Goal: Task Accomplishment & Management: Complete application form

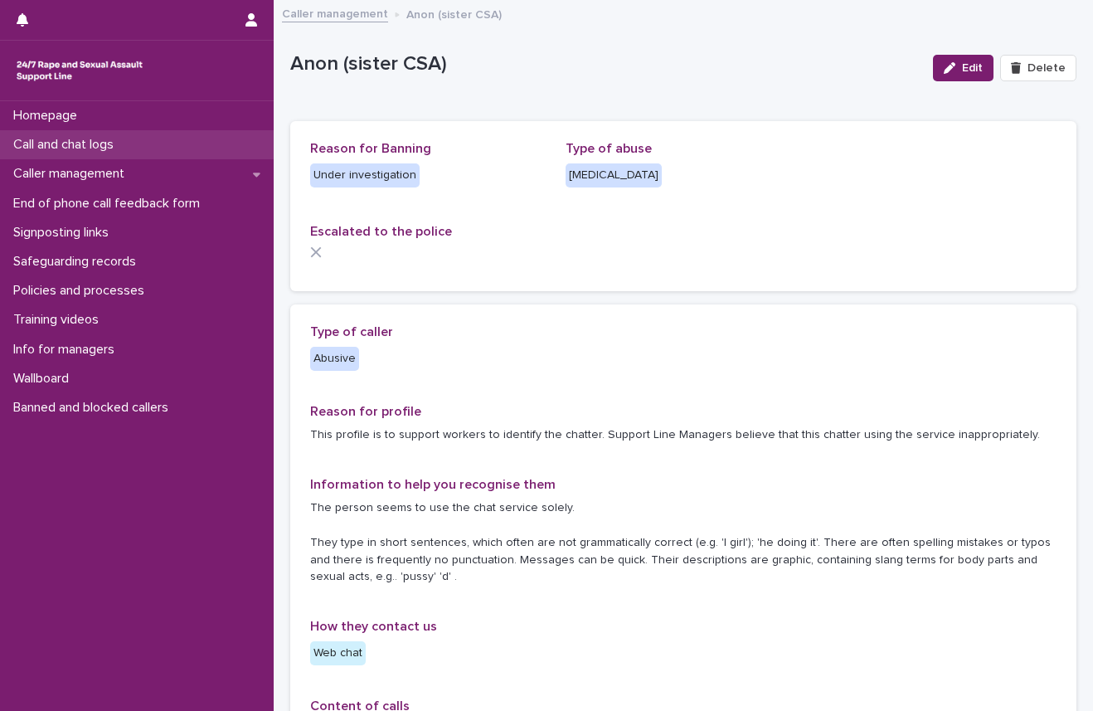
click at [94, 151] on p "Call and chat logs" at bounding box center [67, 145] width 120 height 16
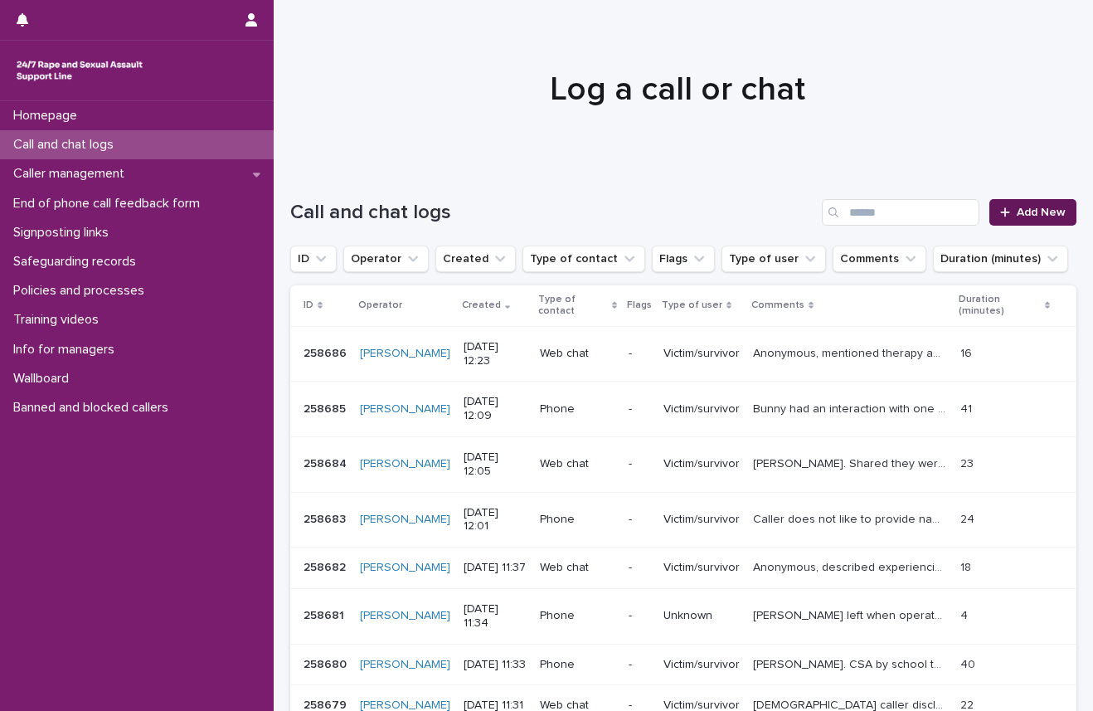
click at [1015, 203] on link "Add New" at bounding box center [1032, 212] width 87 height 27
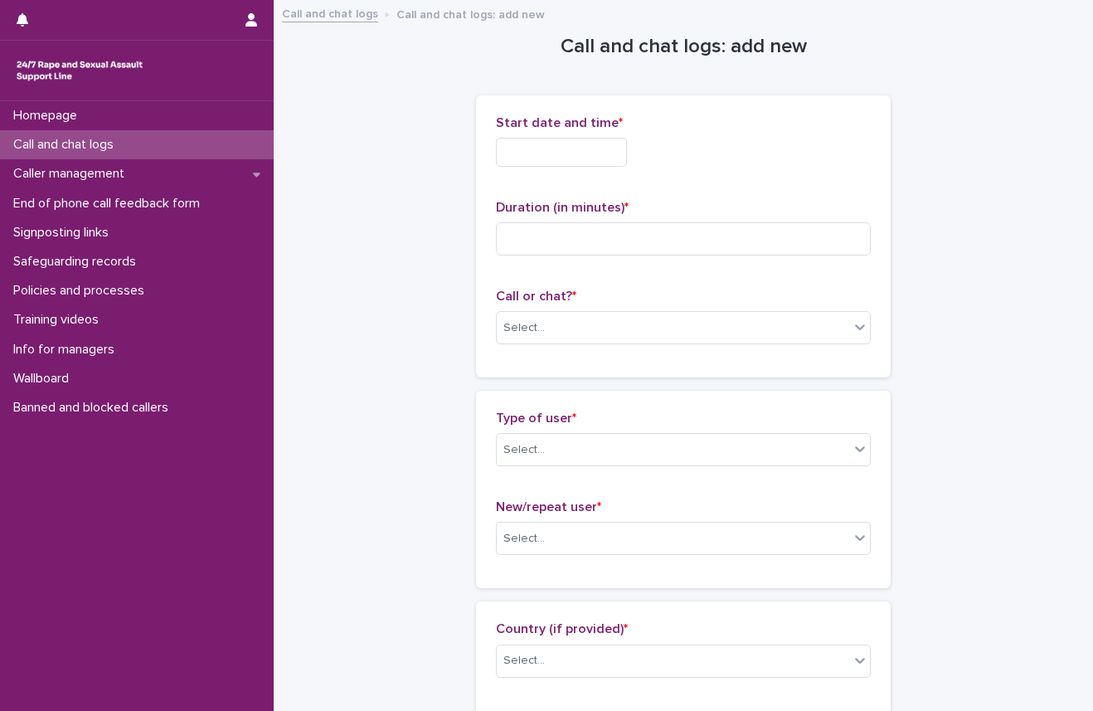
click at [549, 157] on input "text" at bounding box center [561, 152] width 131 height 29
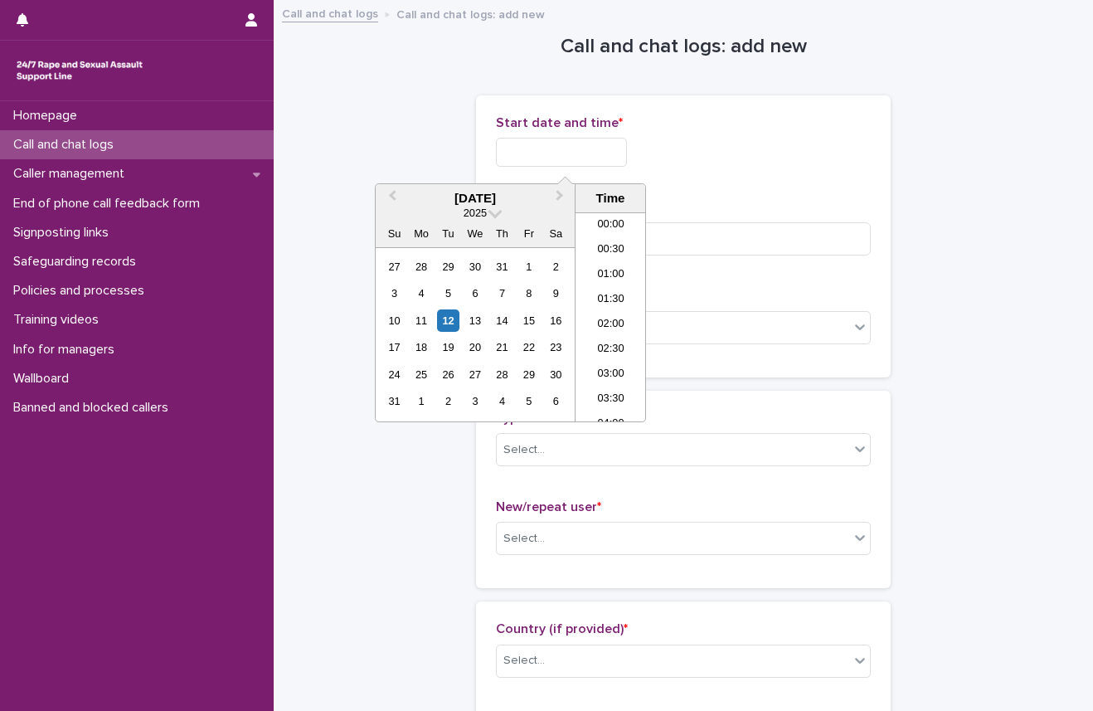
scroll to position [556, 0]
click at [595, 269] on li "12:00" at bounding box center [611, 267] width 70 height 25
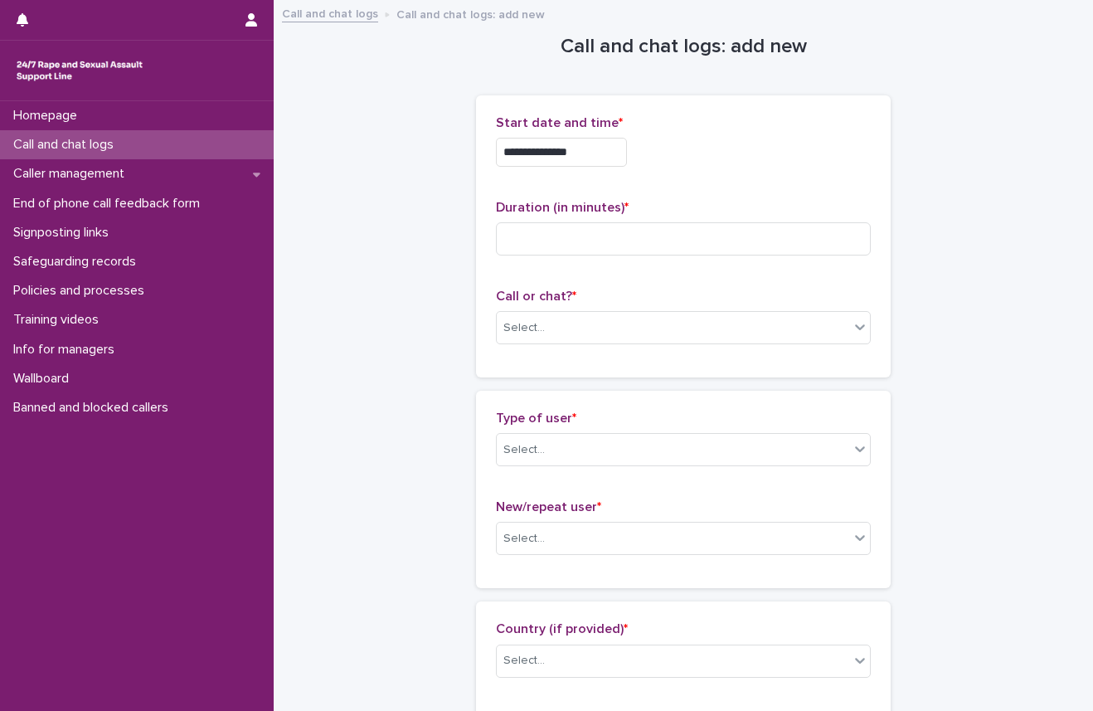
click at [605, 156] on input "**********" at bounding box center [561, 152] width 131 height 29
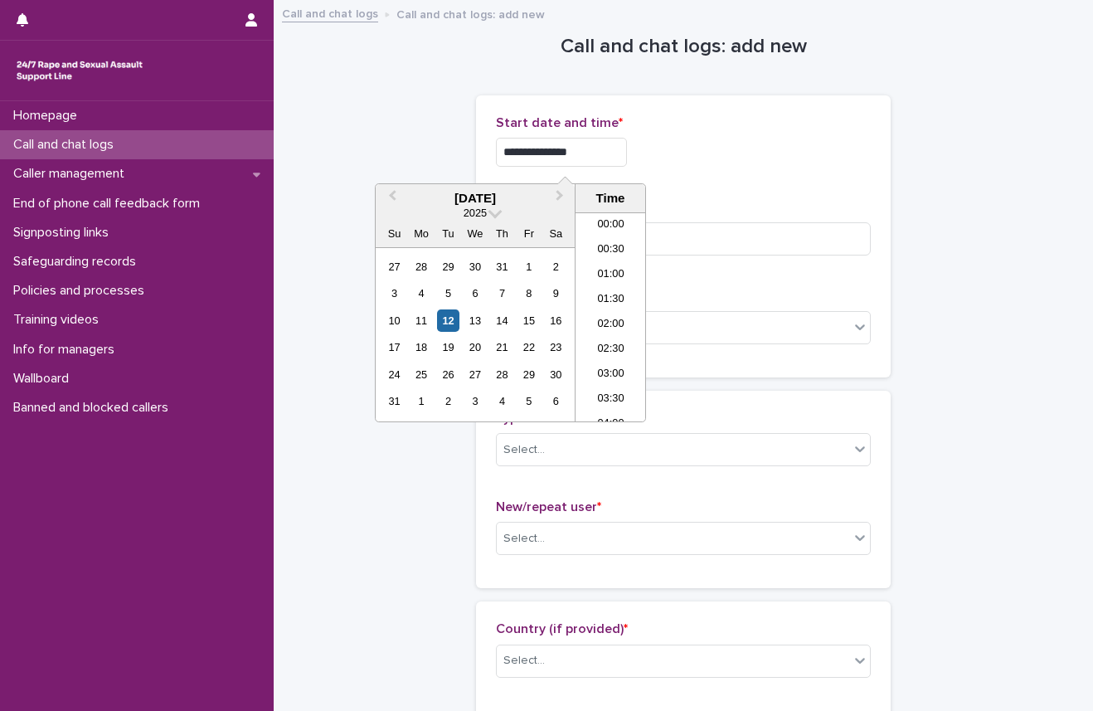
scroll to position [506, 0]
type input "**********"
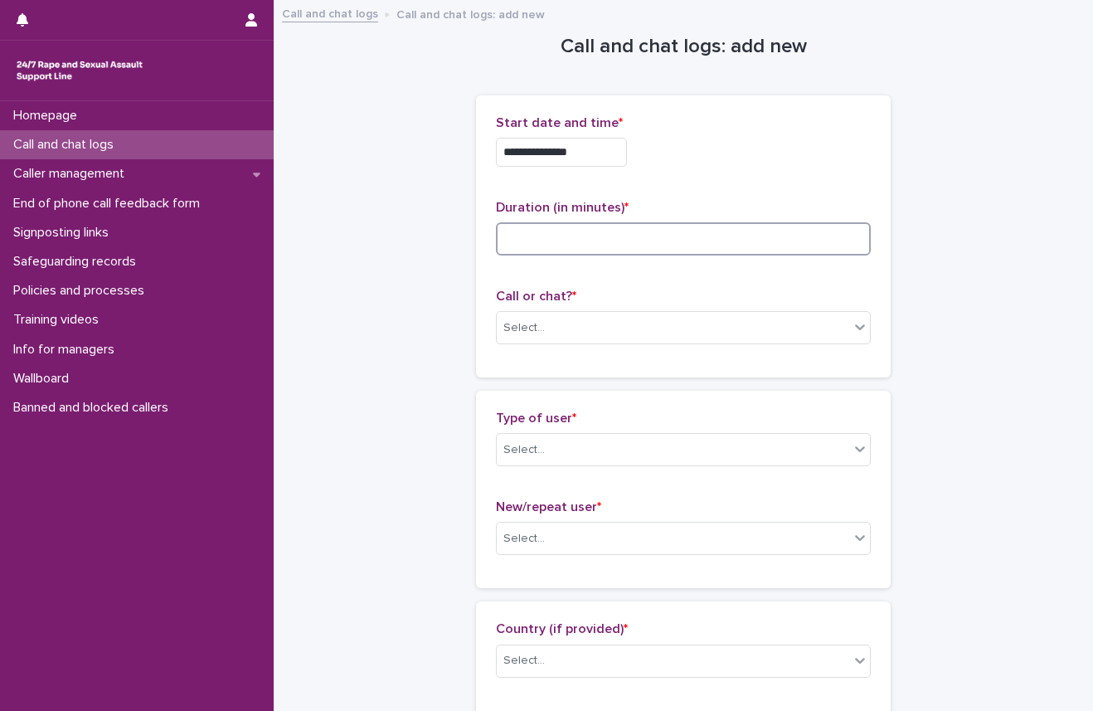
click at [743, 236] on input at bounding box center [683, 238] width 375 height 33
type input "**"
click at [520, 340] on div "Select..." at bounding box center [673, 327] width 352 height 27
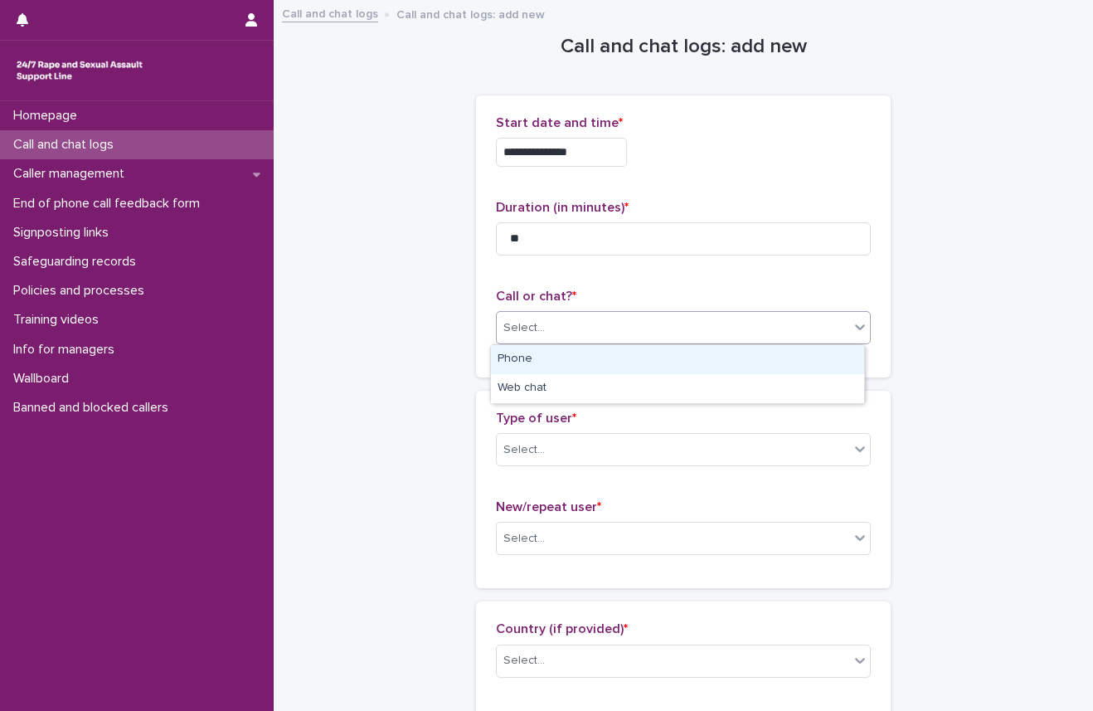
click at [519, 350] on div "Phone" at bounding box center [677, 359] width 373 height 29
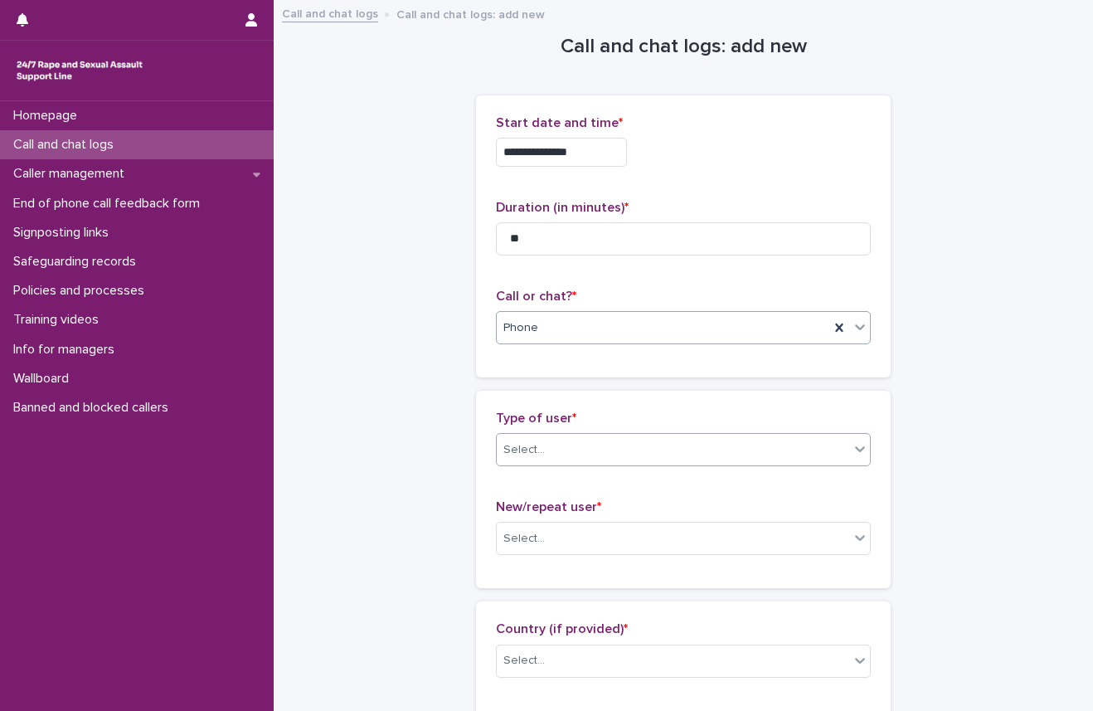
click at [532, 455] on div "Select..." at bounding box center [523, 449] width 41 height 17
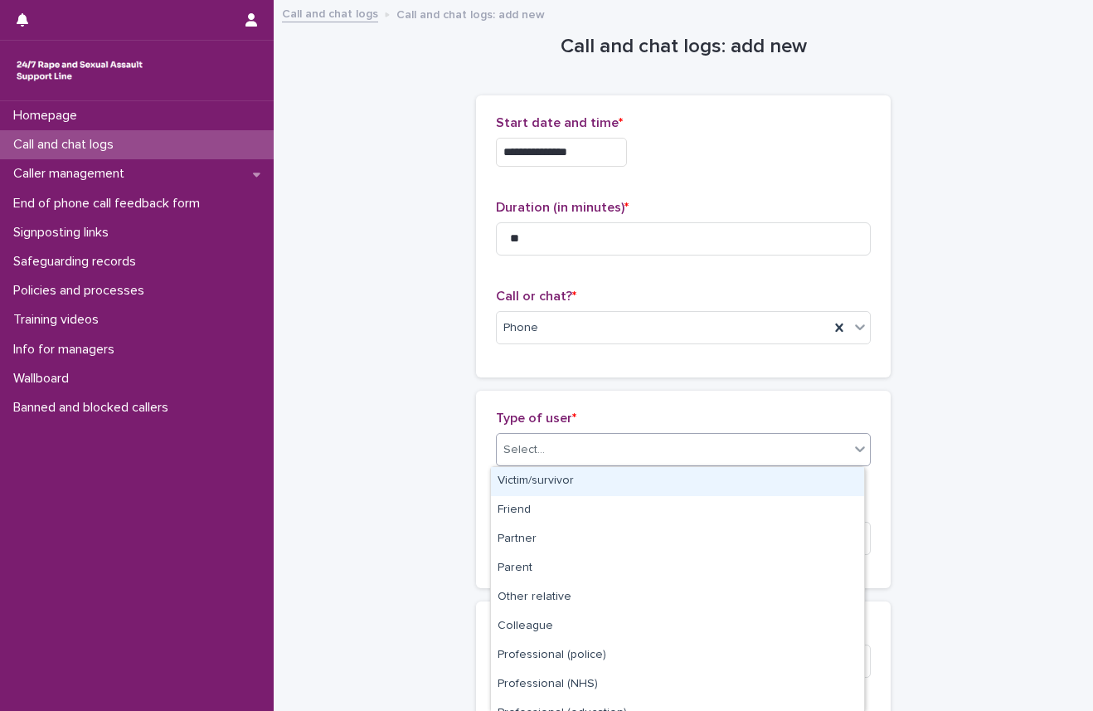
click at [541, 482] on div "Victim/survivor" at bounding box center [677, 481] width 373 height 29
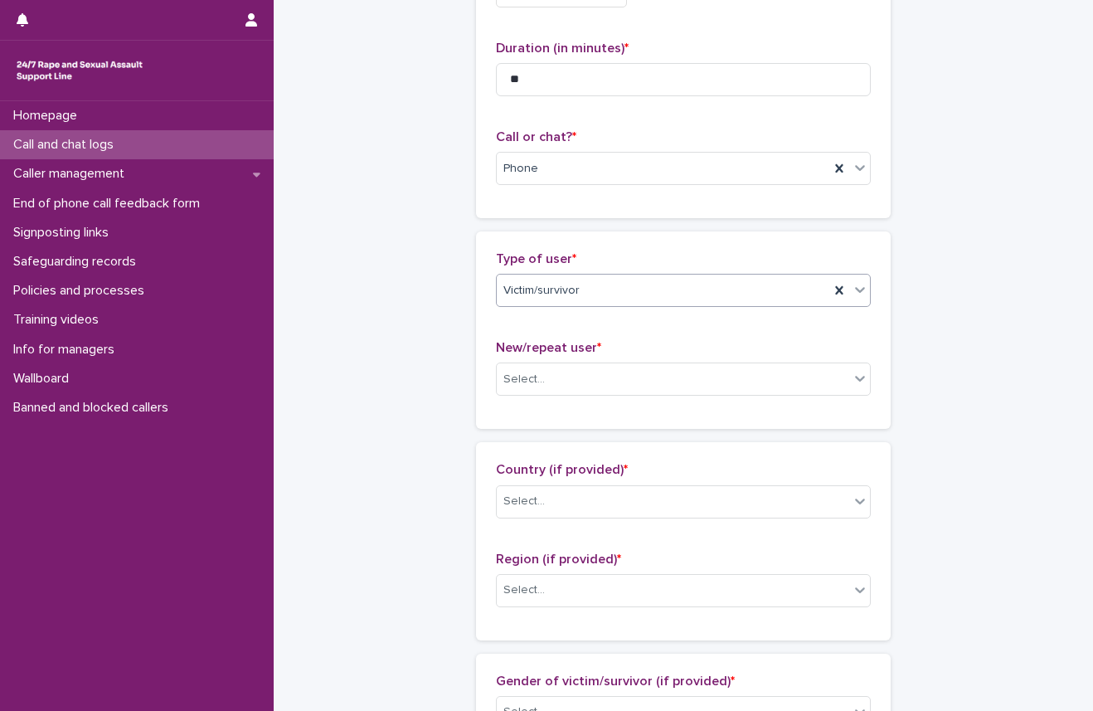
scroll to position [166, 0]
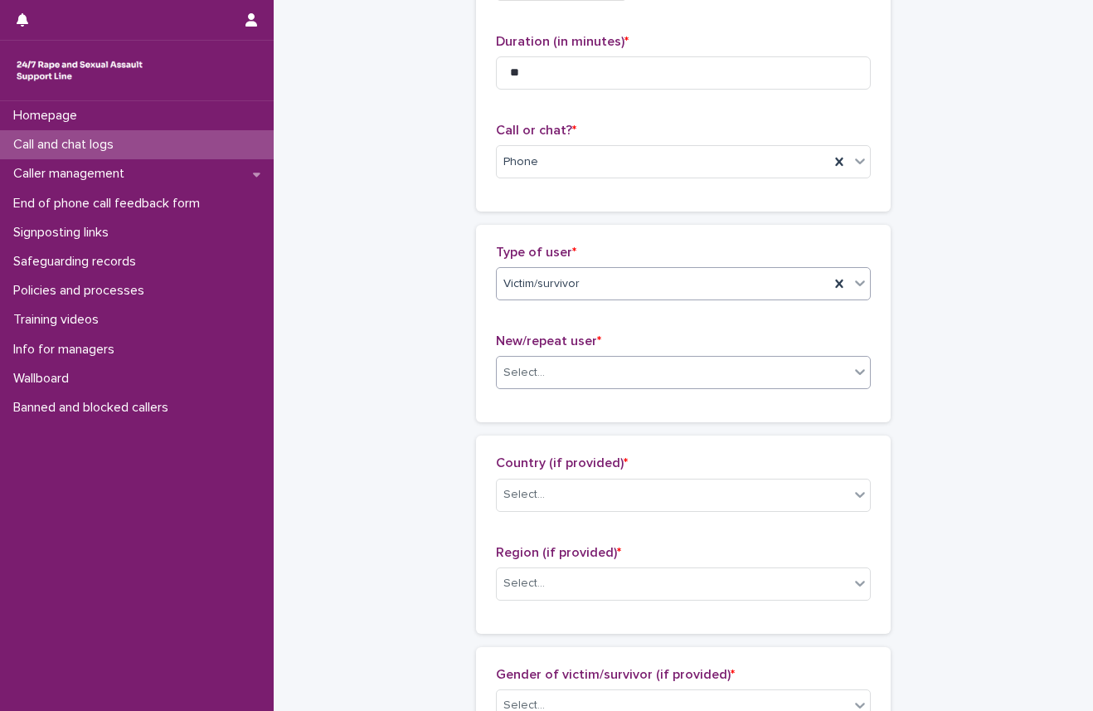
click at [547, 364] on div at bounding box center [548, 372] width 2 height 17
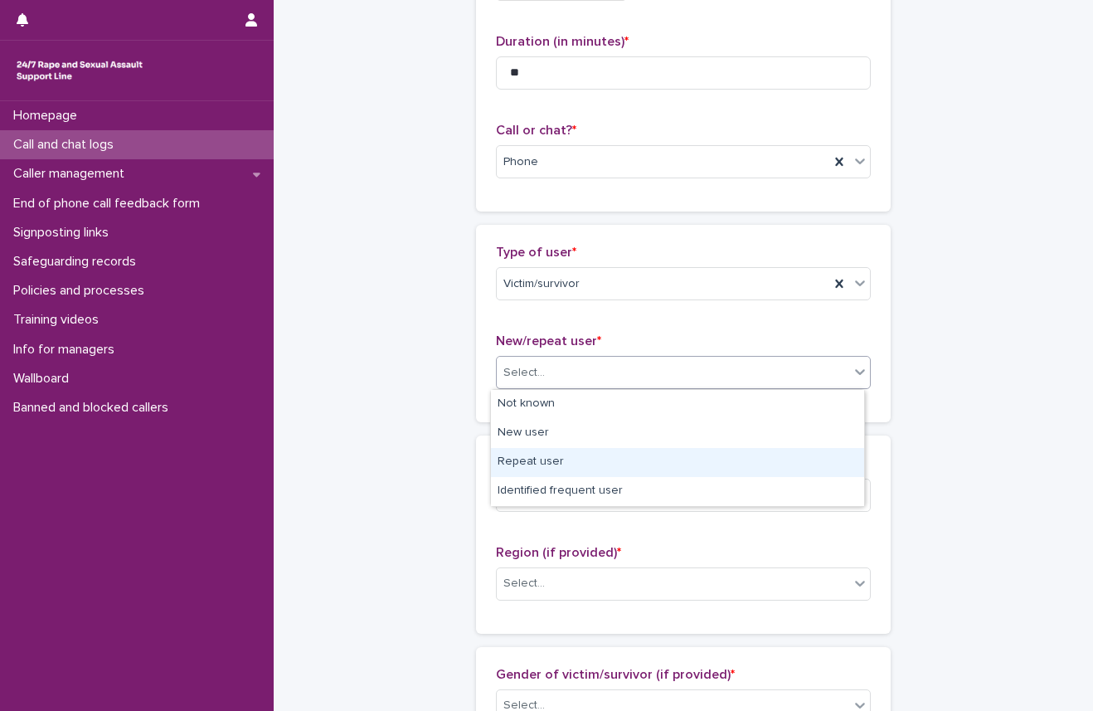
click at [534, 467] on div "Repeat user" at bounding box center [677, 462] width 373 height 29
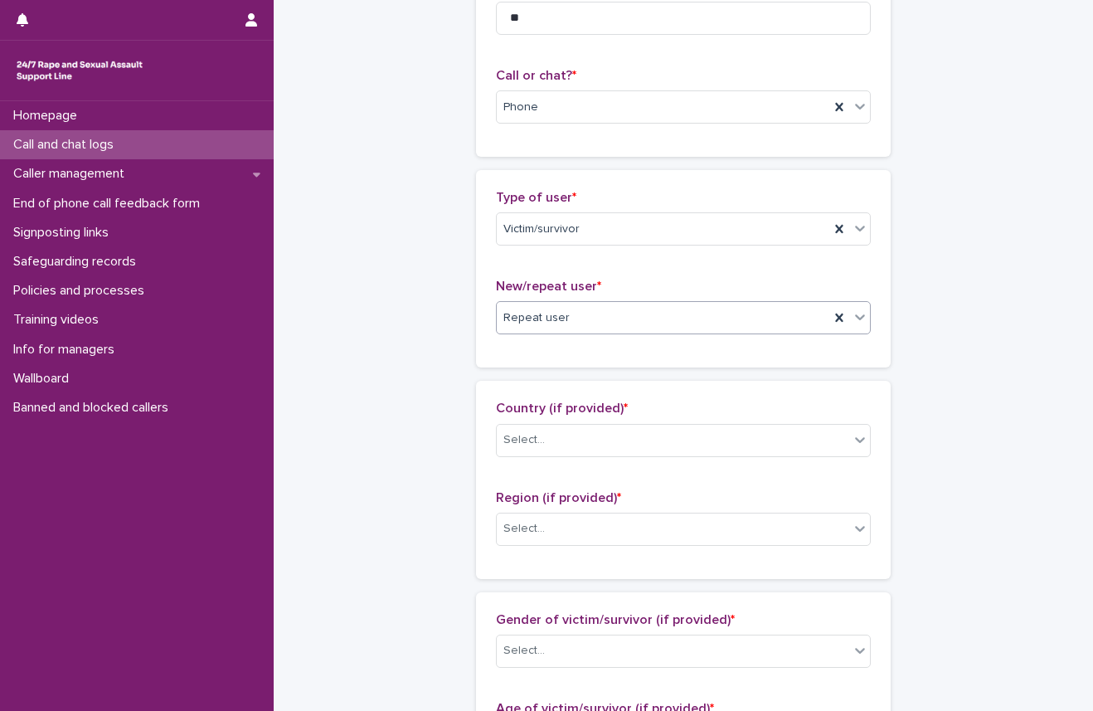
scroll to position [249, 0]
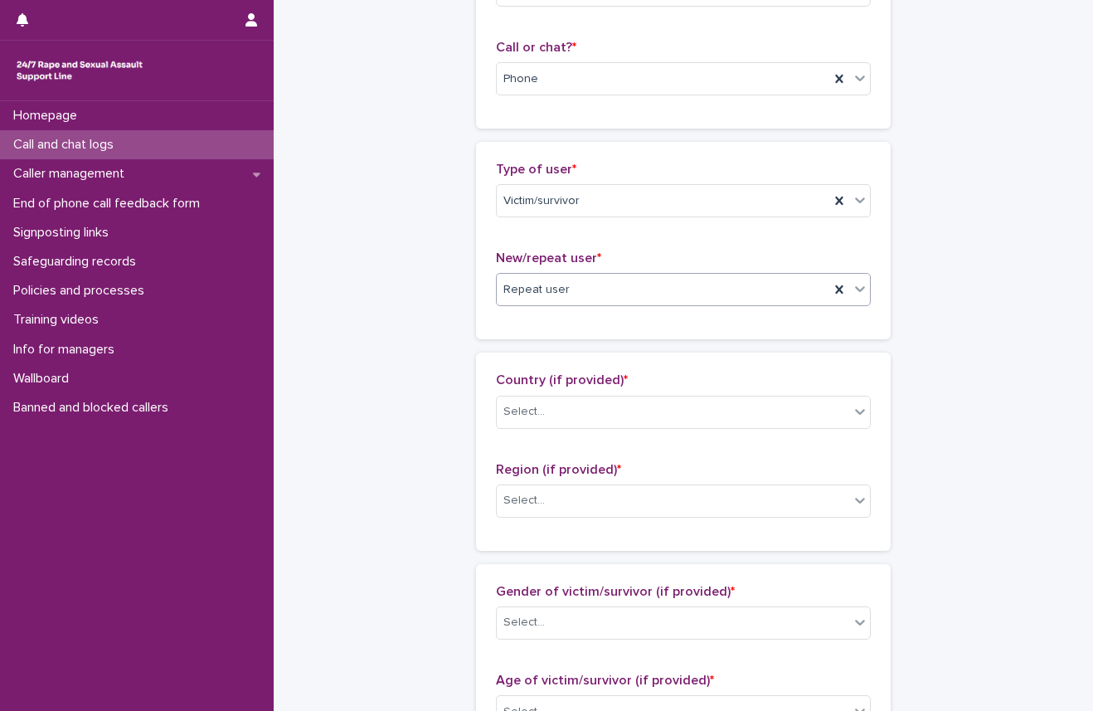
click at [538, 383] on span "Country (if provided) *" at bounding box center [562, 379] width 132 height 13
click at [531, 405] on div "Select..." at bounding box center [523, 411] width 41 height 17
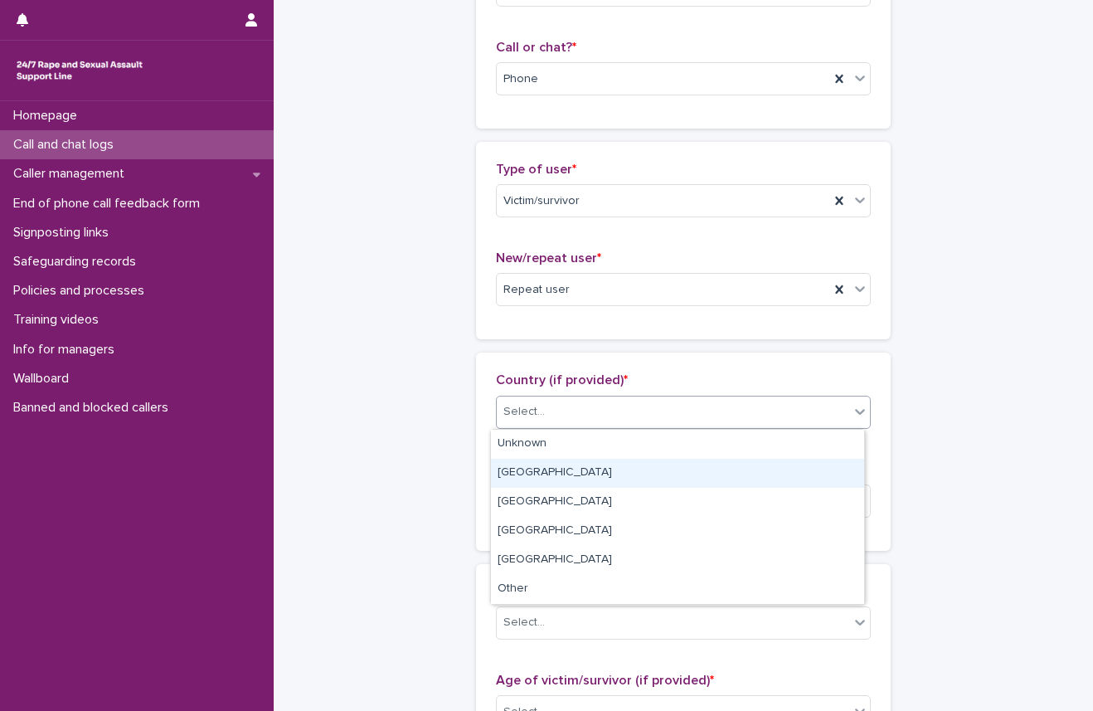
click at [538, 473] on div "[GEOGRAPHIC_DATA]" at bounding box center [677, 473] width 373 height 29
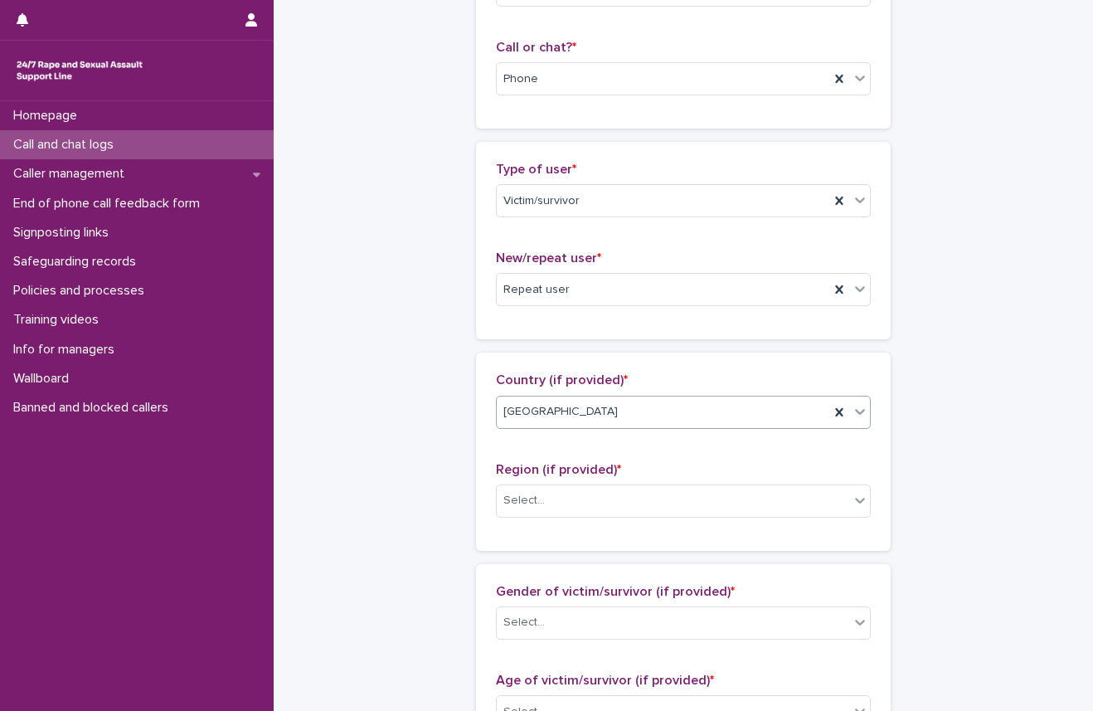
click at [547, 522] on div "Region (if provided) * Select..." at bounding box center [683, 496] width 375 height 69
click at [551, 497] on div "Select..." at bounding box center [673, 500] width 352 height 27
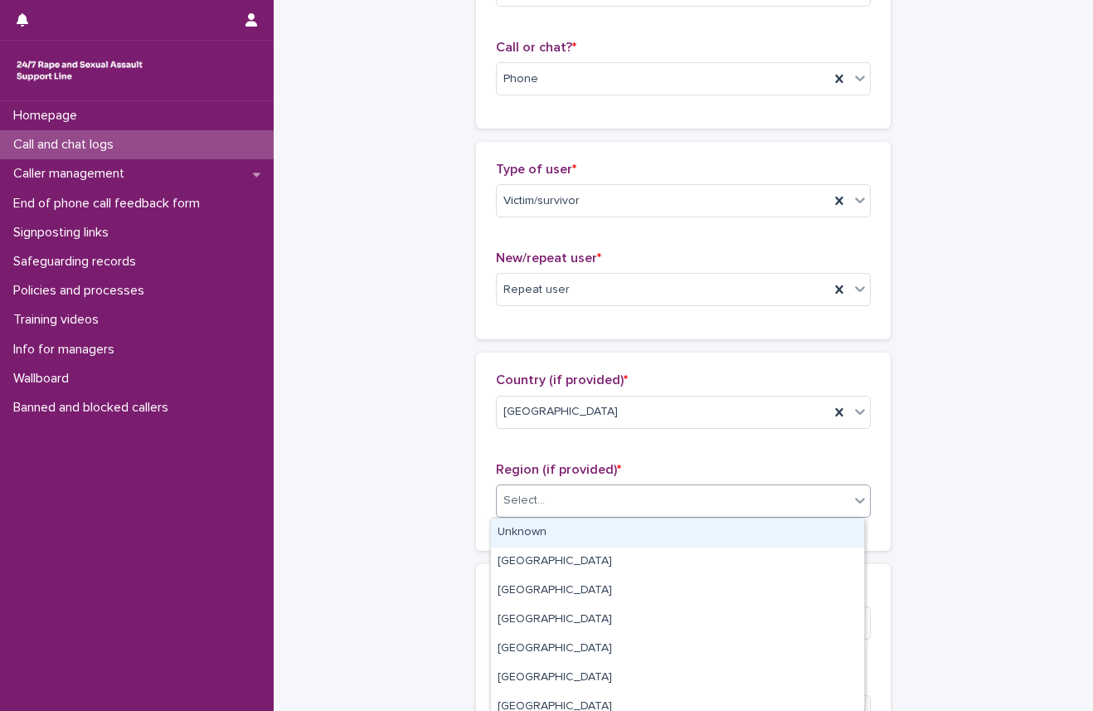
click at [551, 521] on div "Unknown" at bounding box center [677, 532] width 373 height 29
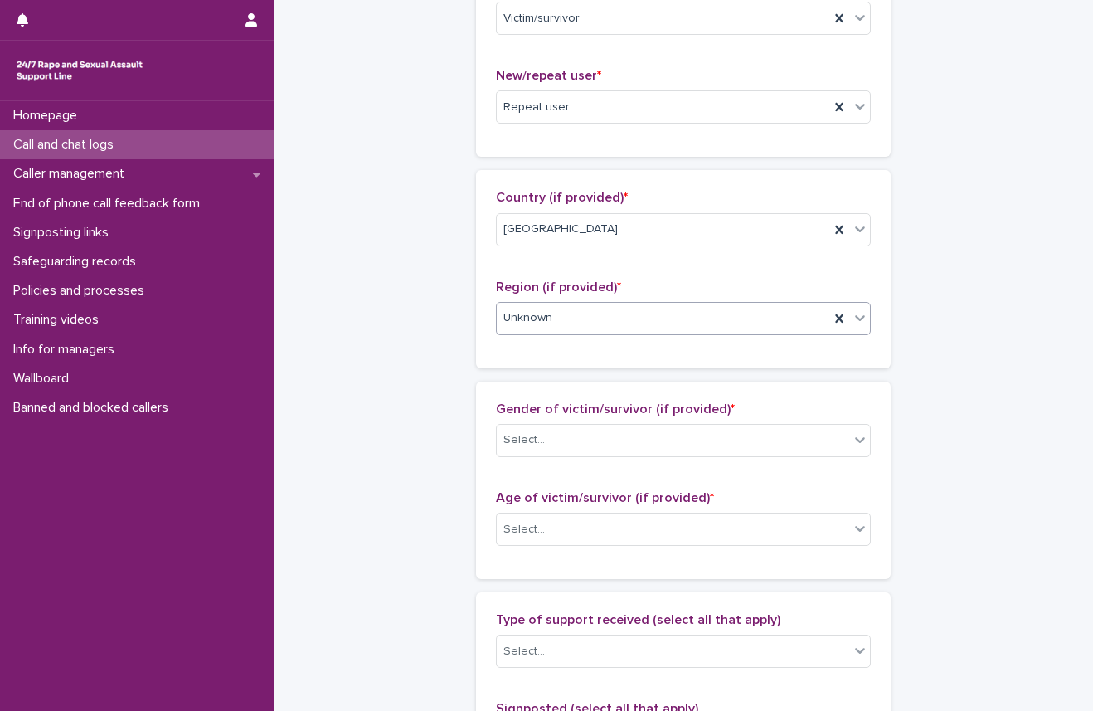
scroll to position [498, 0]
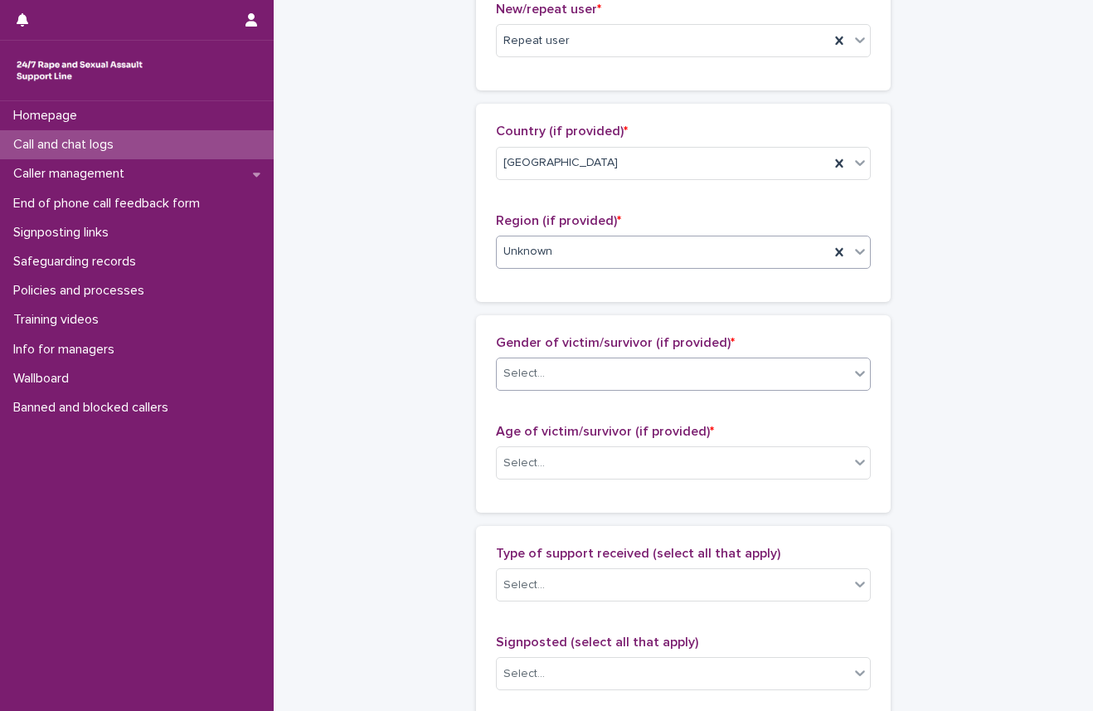
click at [527, 387] on div "Select..." at bounding box center [673, 373] width 352 height 27
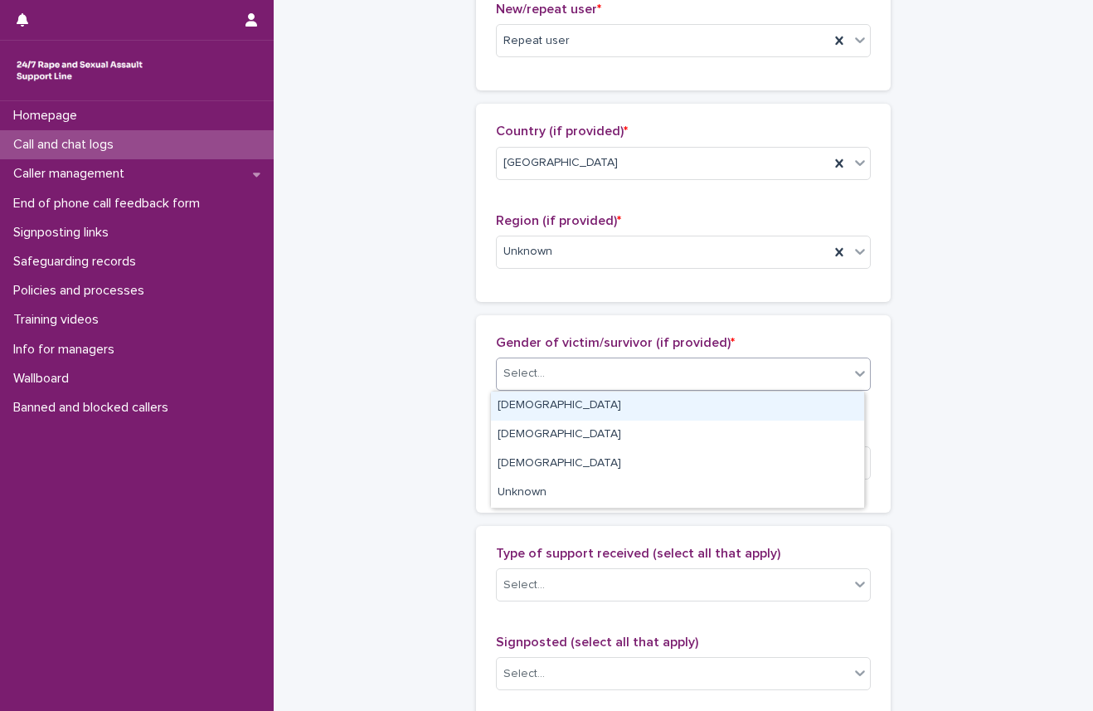
click at [537, 405] on div "[DEMOGRAPHIC_DATA]" at bounding box center [677, 405] width 373 height 29
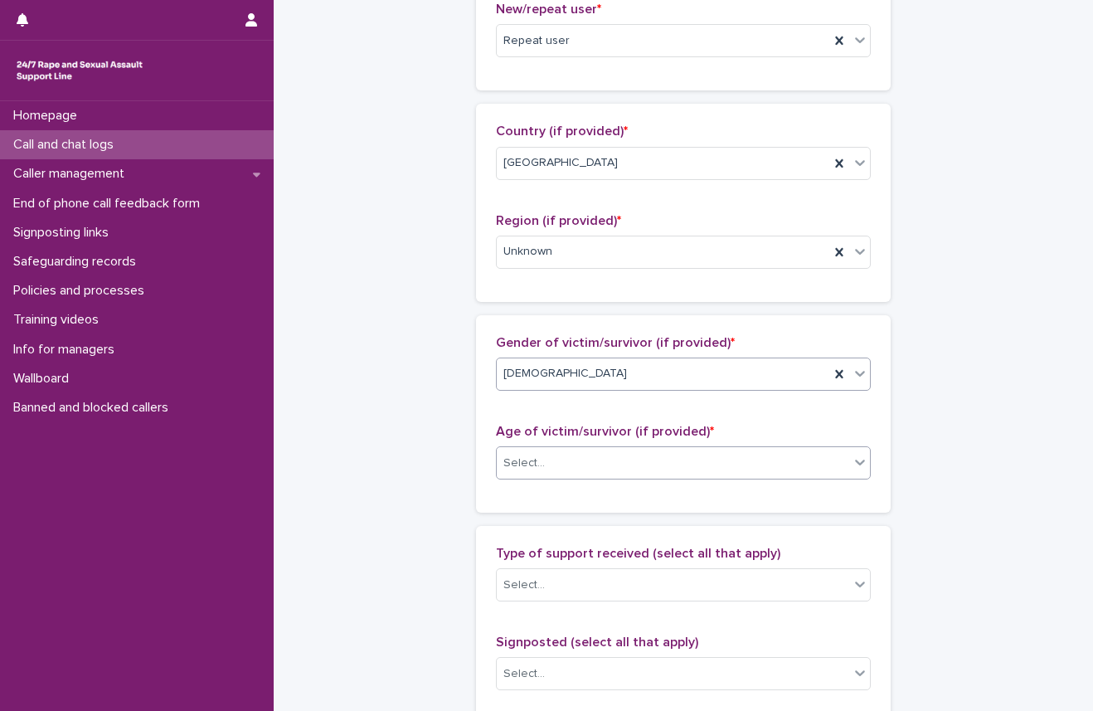
click at [544, 465] on div "Select..." at bounding box center [673, 462] width 352 height 27
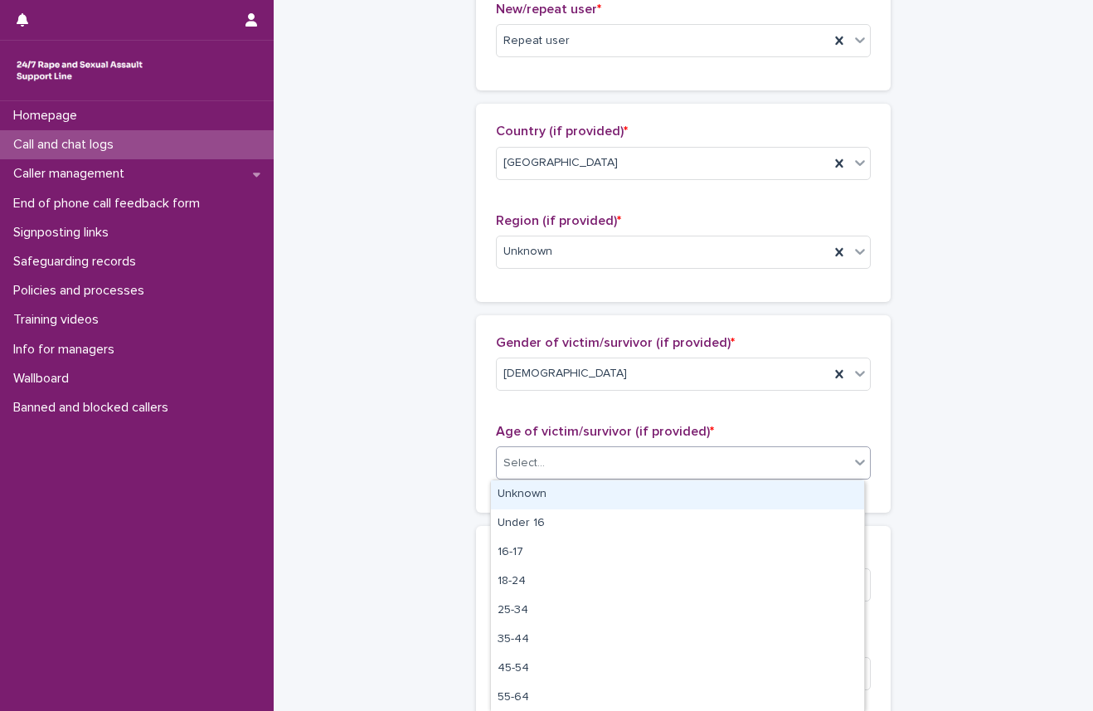
click at [539, 486] on div "Unknown" at bounding box center [677, 494] width 373 height 29
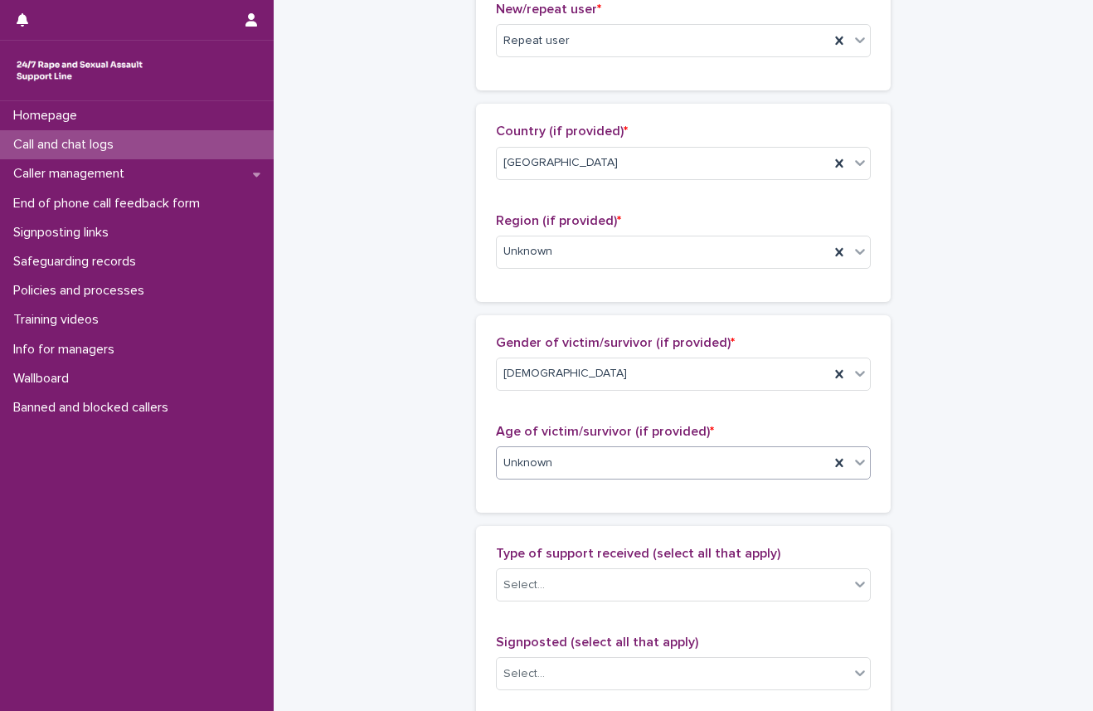
scroll to position [663, 0]
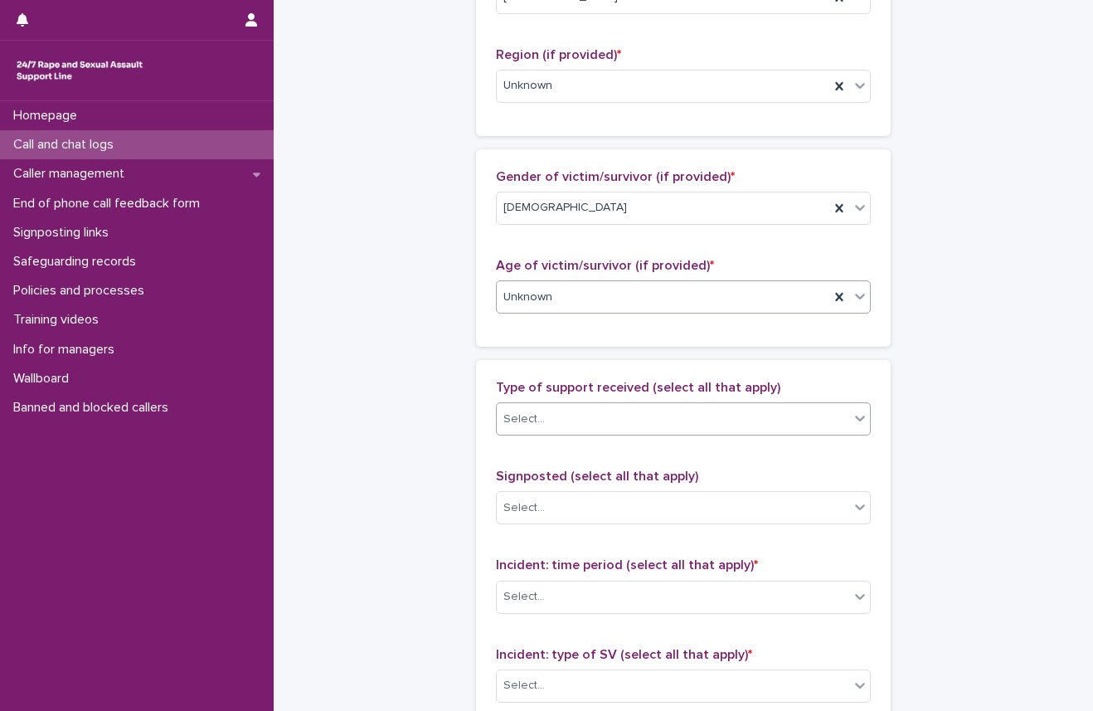
click at [569, 416] on div "Select..." at bounding box center [673, 419] width 352 height 27
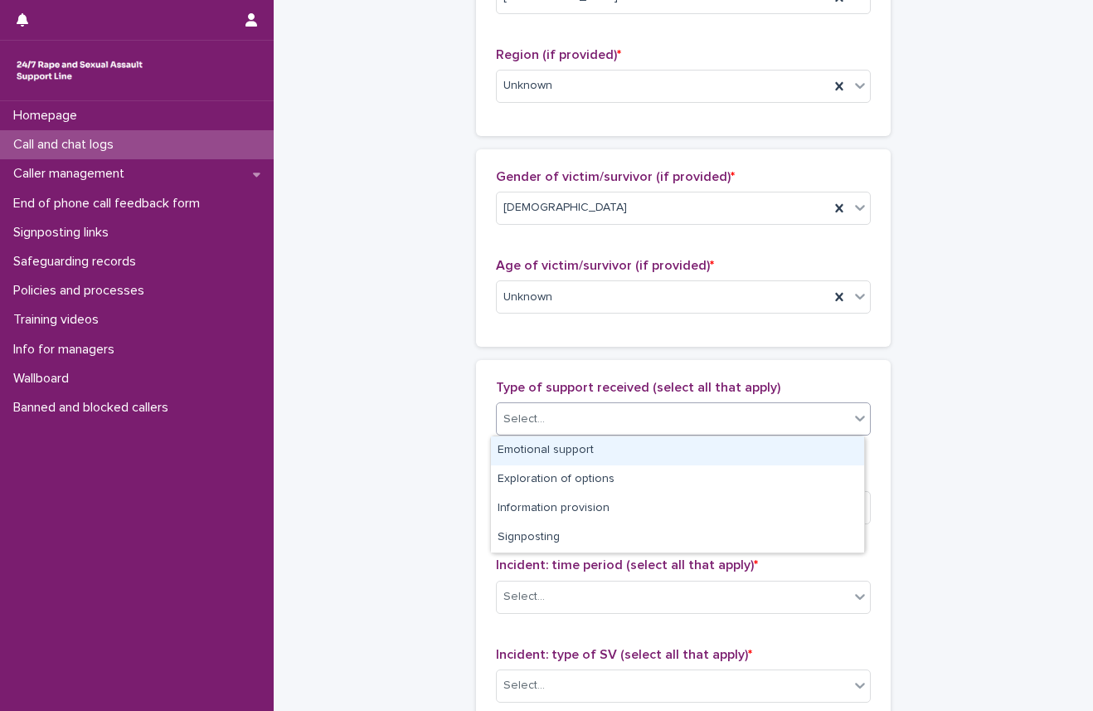
click at [566, 450] on div "Emotional support" at bounding box center [677, 450] width 373 height 29
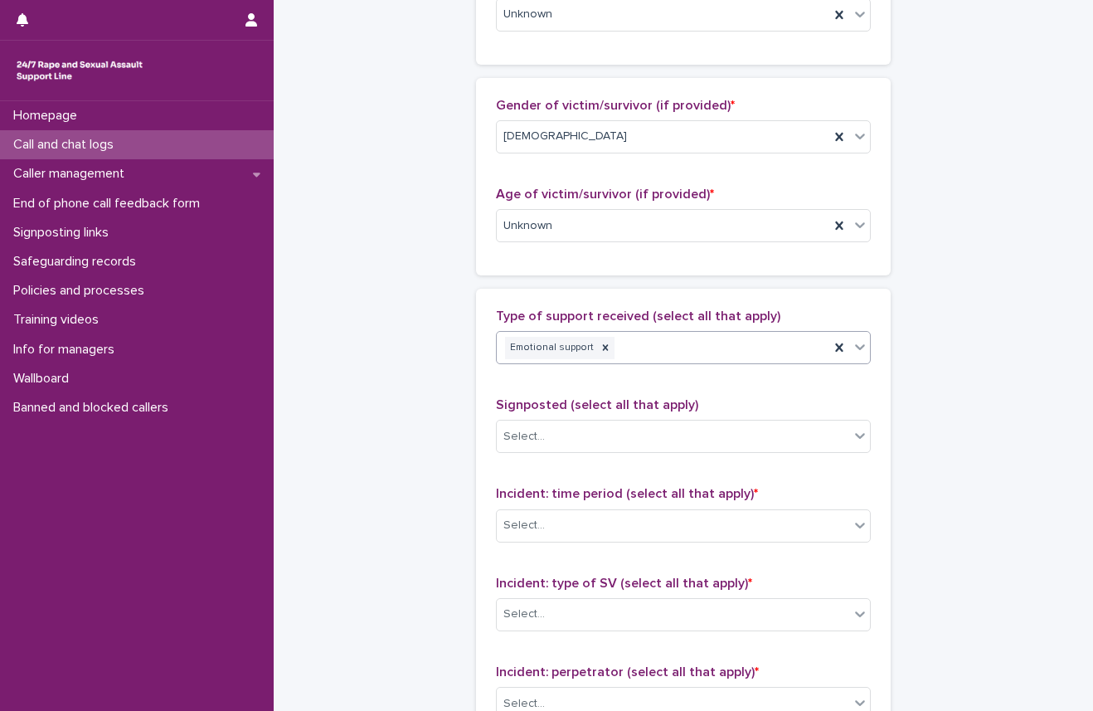
scroll to position [829, 0]
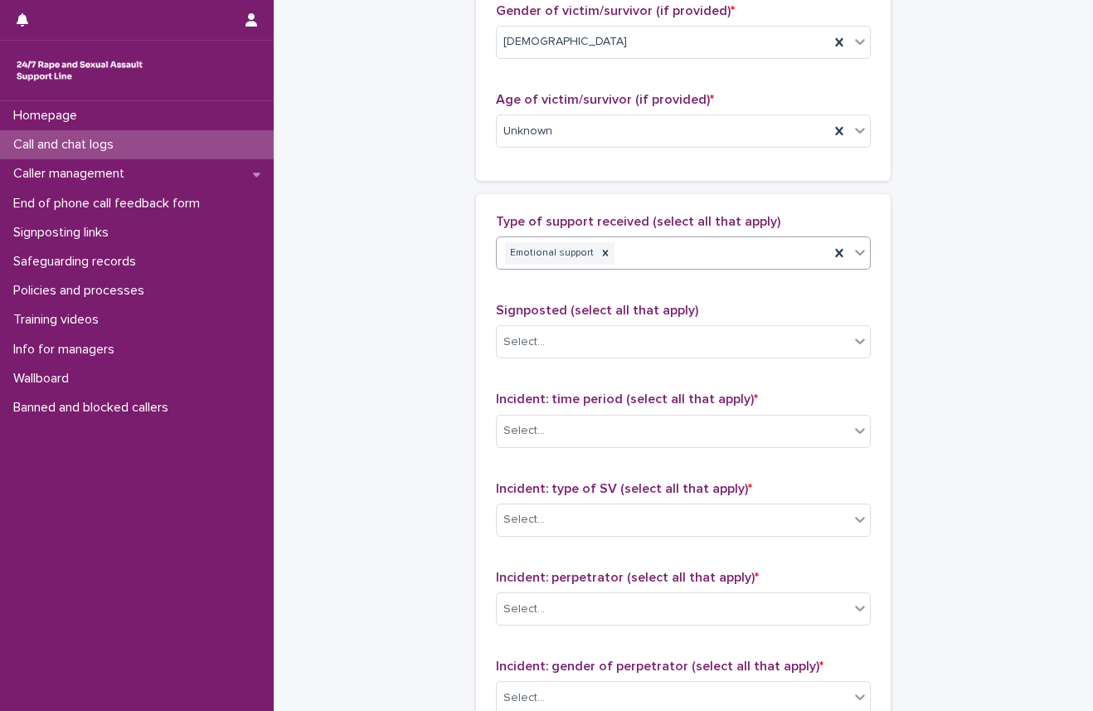
click at [537, 413] on div "Incident: time period (select all that apply) * Select..." at bounding box center [683, 425] width 375 height 69
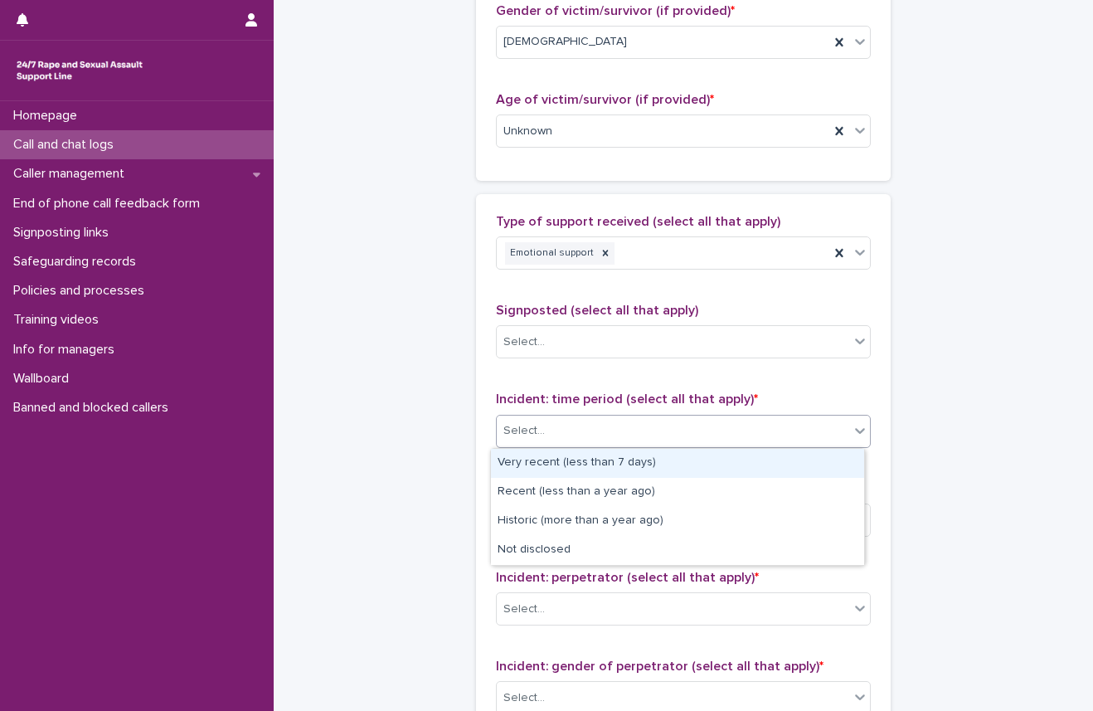
click at [535, 427] on div "Select..." at bounding box center [523, 430] width 41 height 17
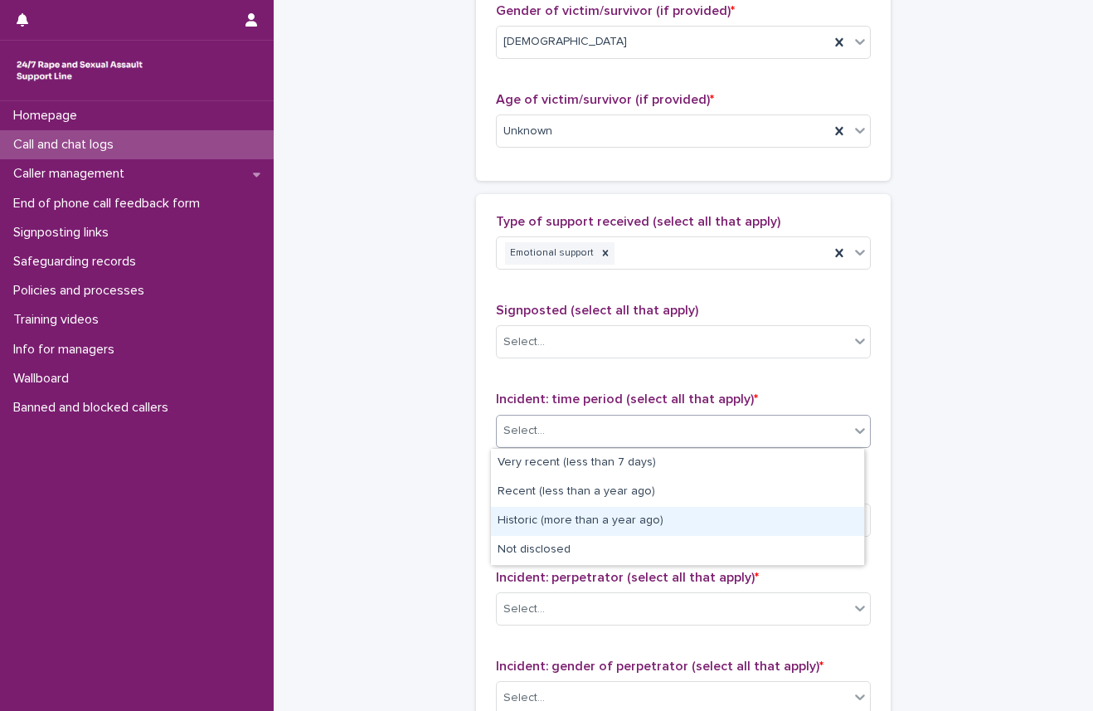
click at [549, 526] on div "Historic (more than a year ago)" at bounding box center [677, 521] width 373 height 29
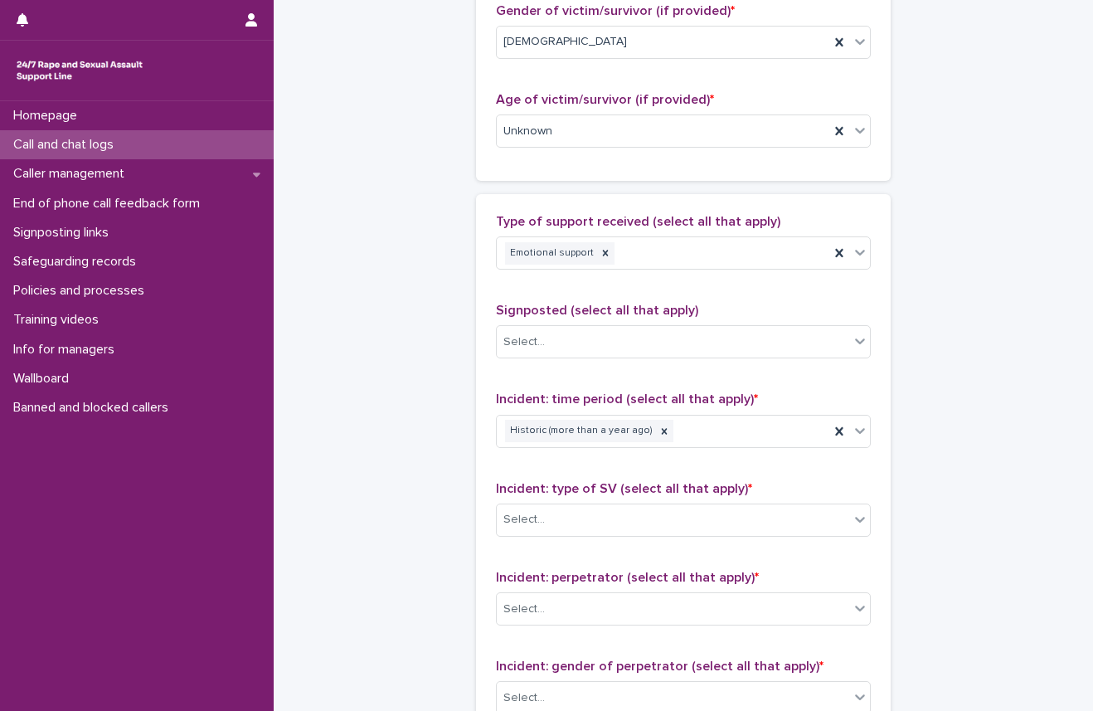
click at [550, 538] on div "Incident: type of SV (select all that apply) * Select..." at bounding box center [683, 515] width 375 height 69
click at [554, 513] on div "Select..." at bounding box center [673, 519] width 352 height 27
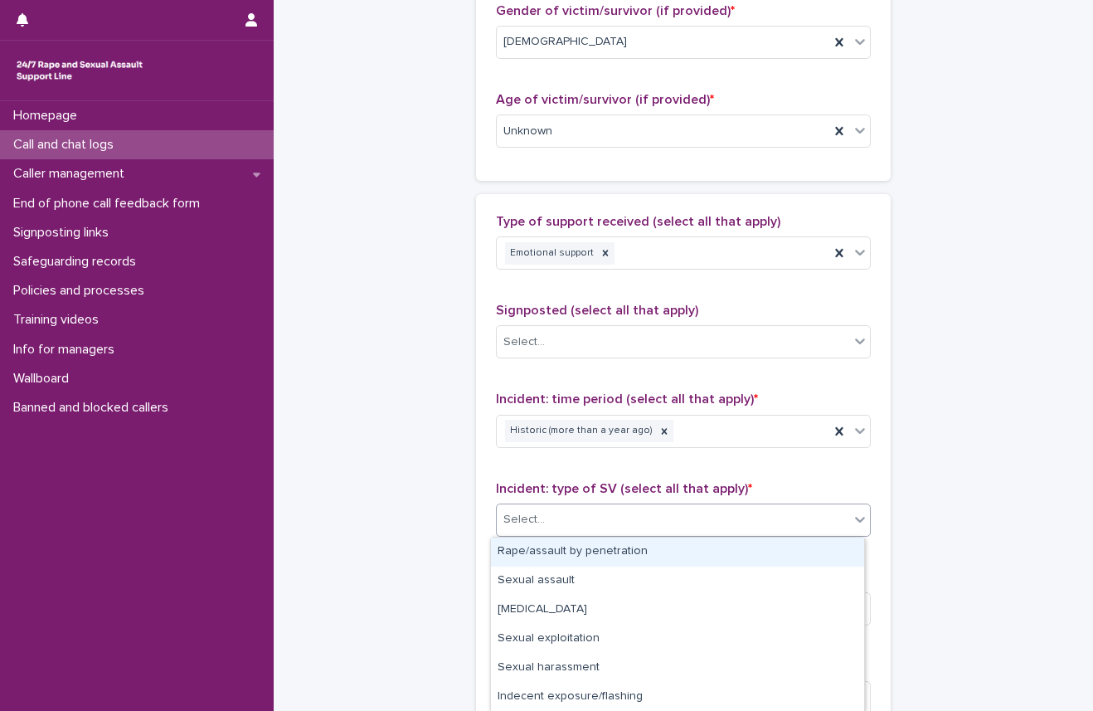
click at [542, 552] on div "Rape/assault by penetration" at bounding box center [677, 551] width 373 height 29
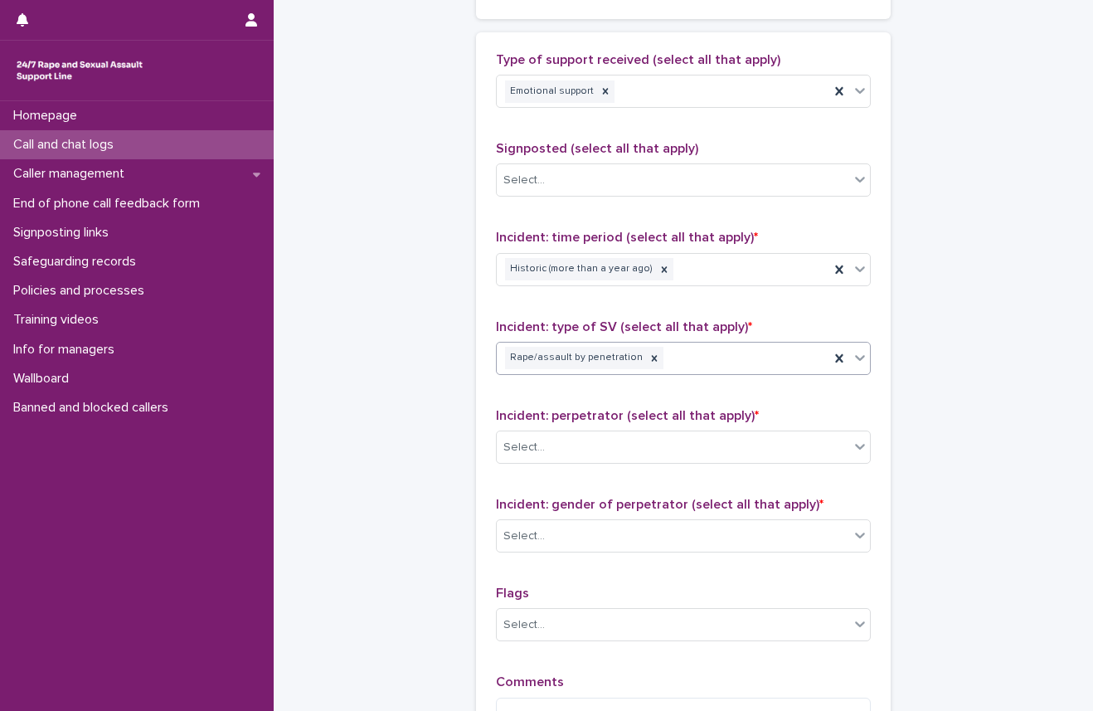
scroll to position [995, 0]
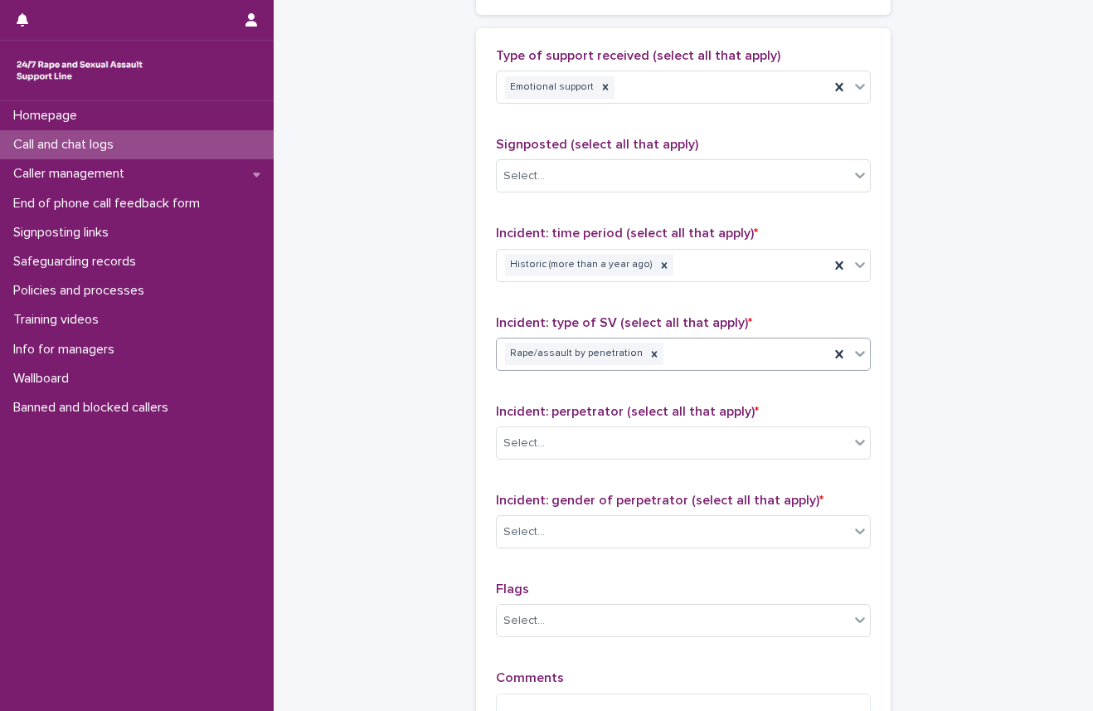
click at [720, 336] on div "Incident: type of SV (select all that apply) * option Rape/assault by penetrati…" at bounding box center [683, 349] width 375 height 69
click at [710, 347] on div "Rape/assault by penetration" at bounding box center [663, 353] width 333 height 29
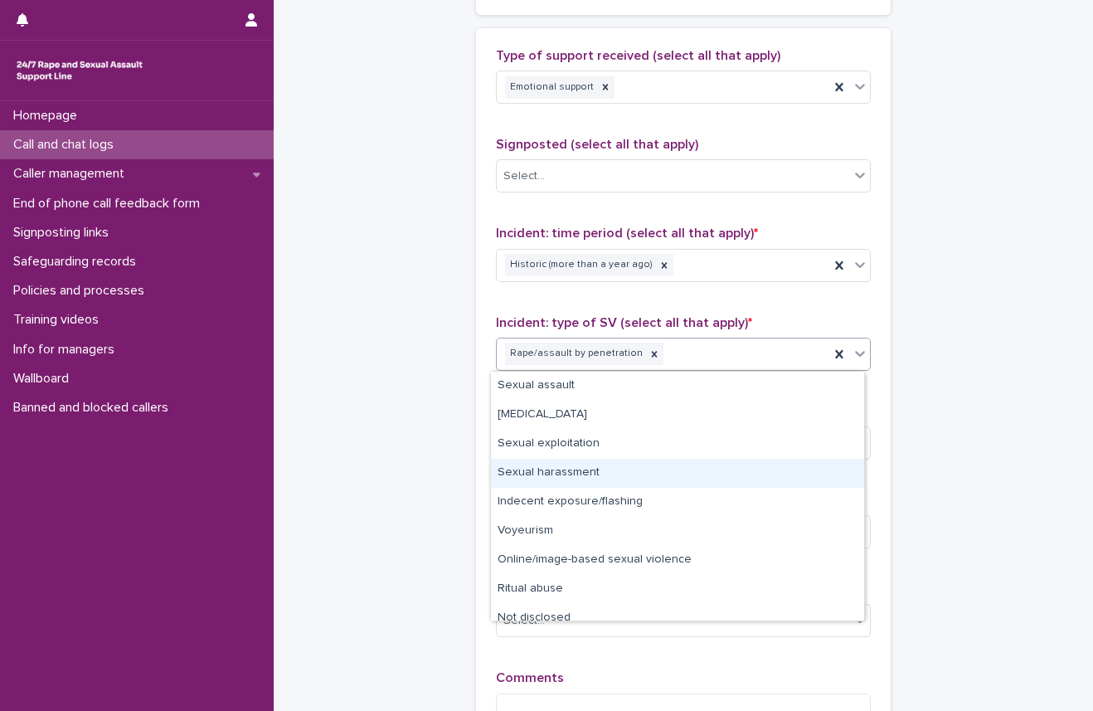
drag, startPoint x: 916, startPoint y: 443, endPoint x: 891, endPoint y: 448, distance: 25.4
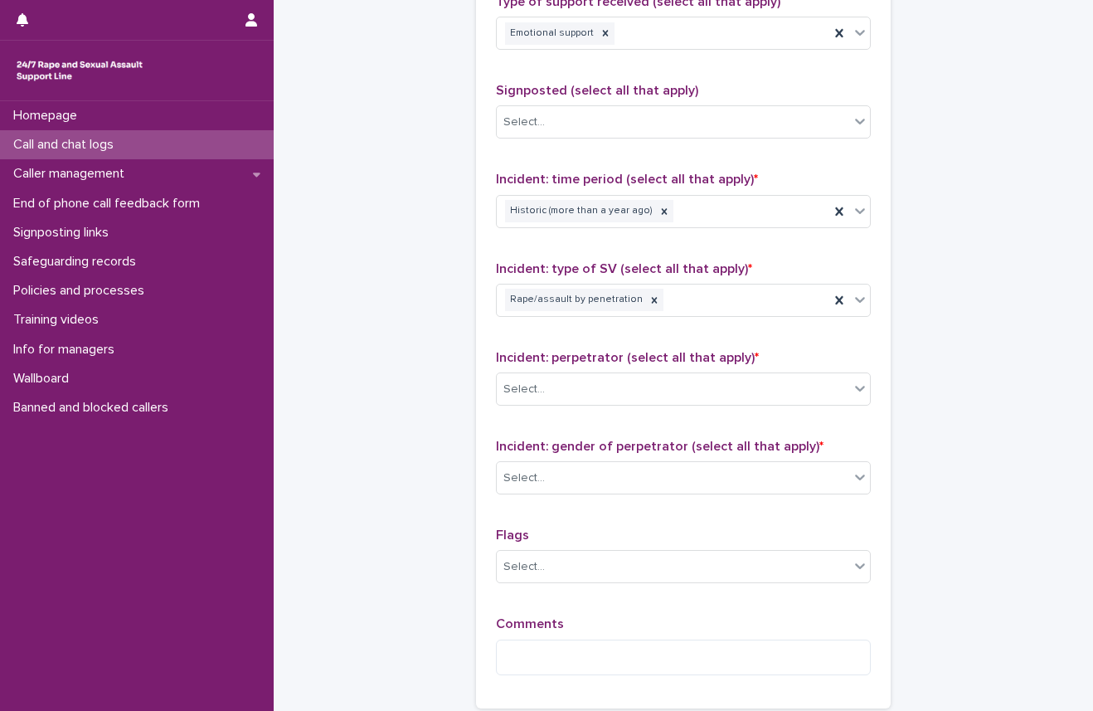
scroll to position [1078, 0]
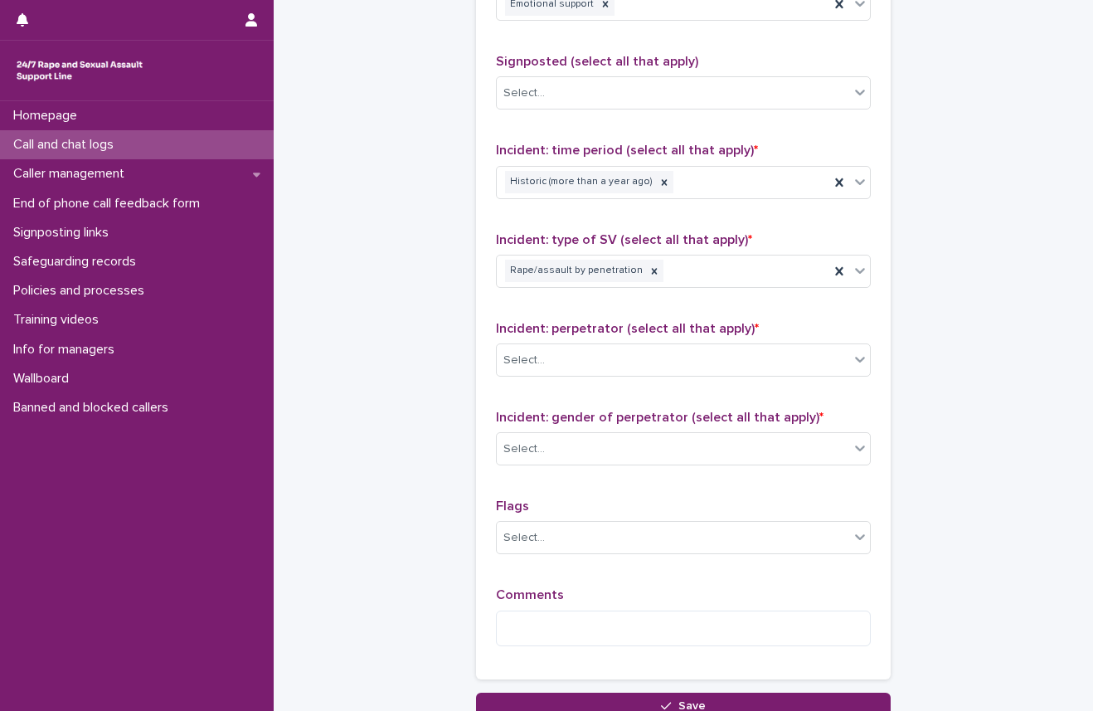
click at [570, 333] on span "Incident: perpetrator (select all that apply) *" at bounding box center [627, 328] width 263 height 13
click at [564, 343] on div "Incident: perpetrator (select all that apply) * Select..." at bounding box center [683, 355] width 375 height 69
click at [579, 364] on div "Select..." at bounding box center [673, 360] width 352 height 27
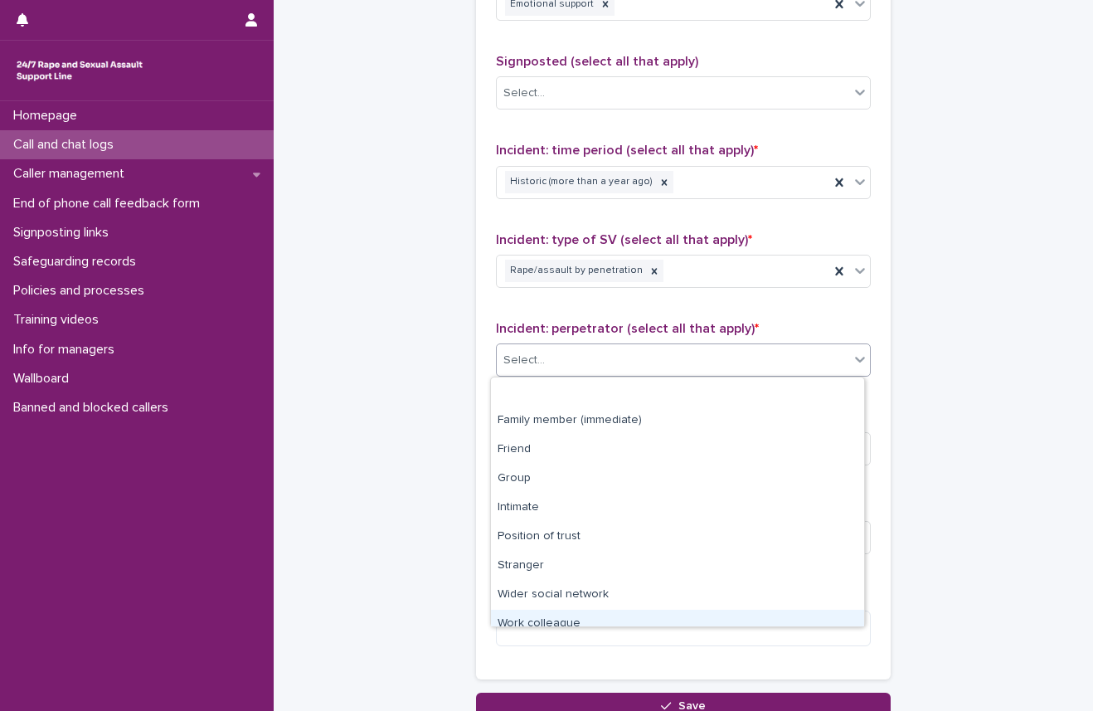
scroll to position [70, 0]
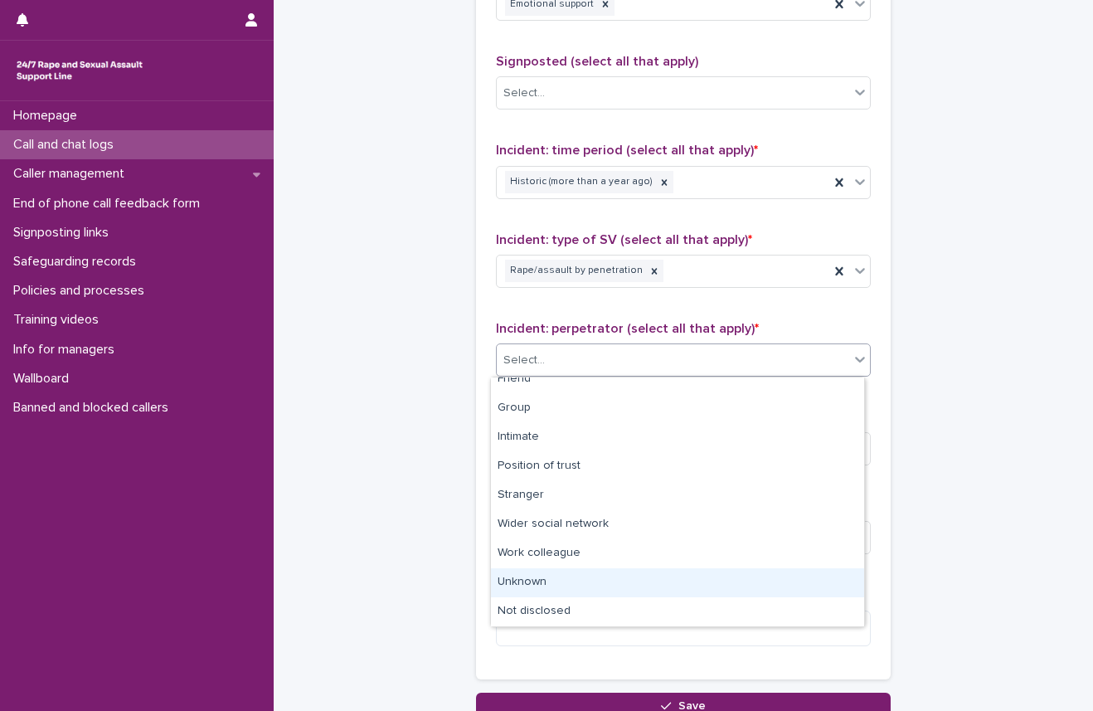
click at [533, 574] on div "Unknown" at bounding box center [677, 582] width 373 height 29
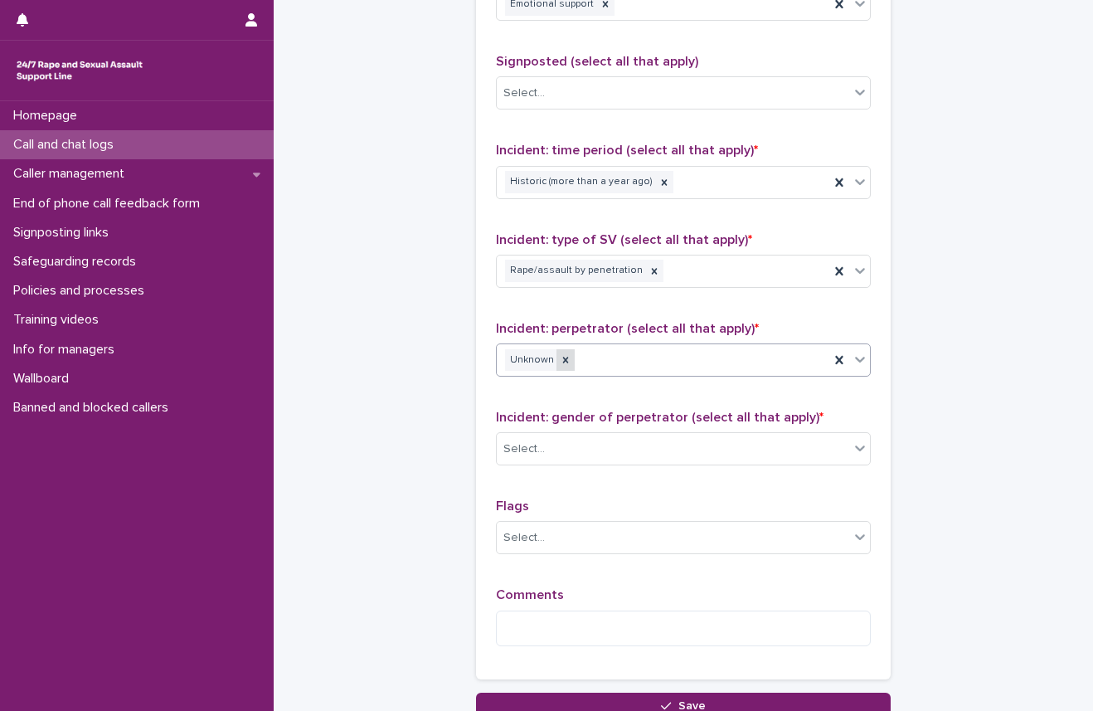
click at [556, 350] on div at bounding box center [565, 360] width 18 height 22
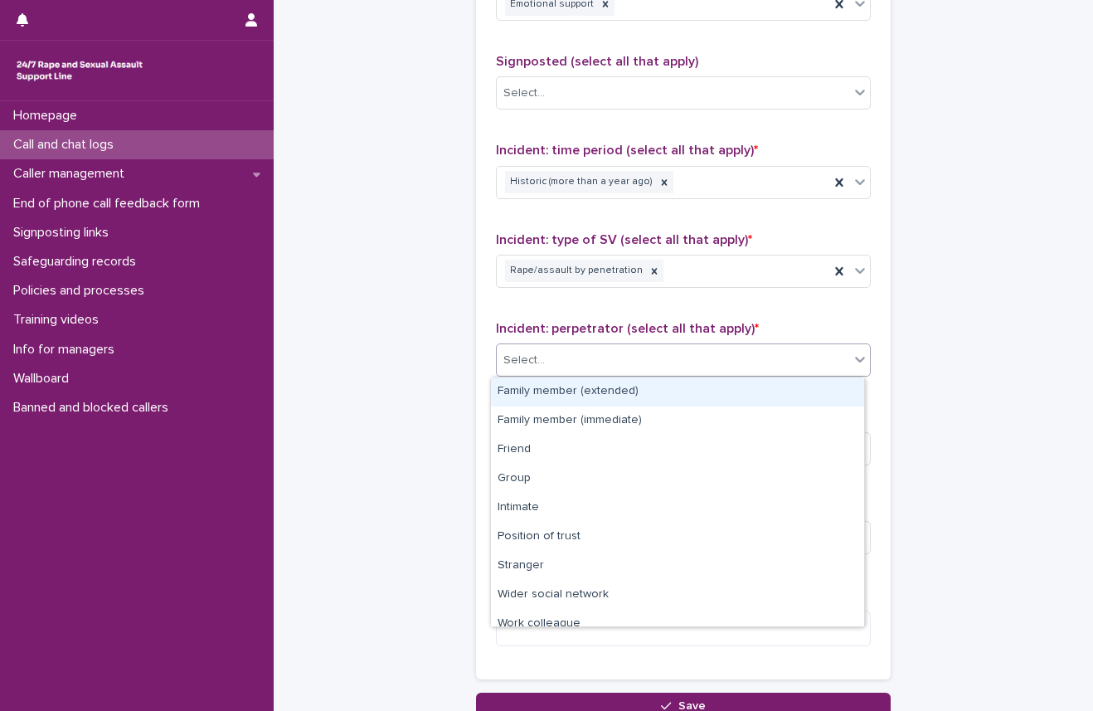
click at [581, 359] on div "Select..." at bounding box center [673, 360] width 352 height 27
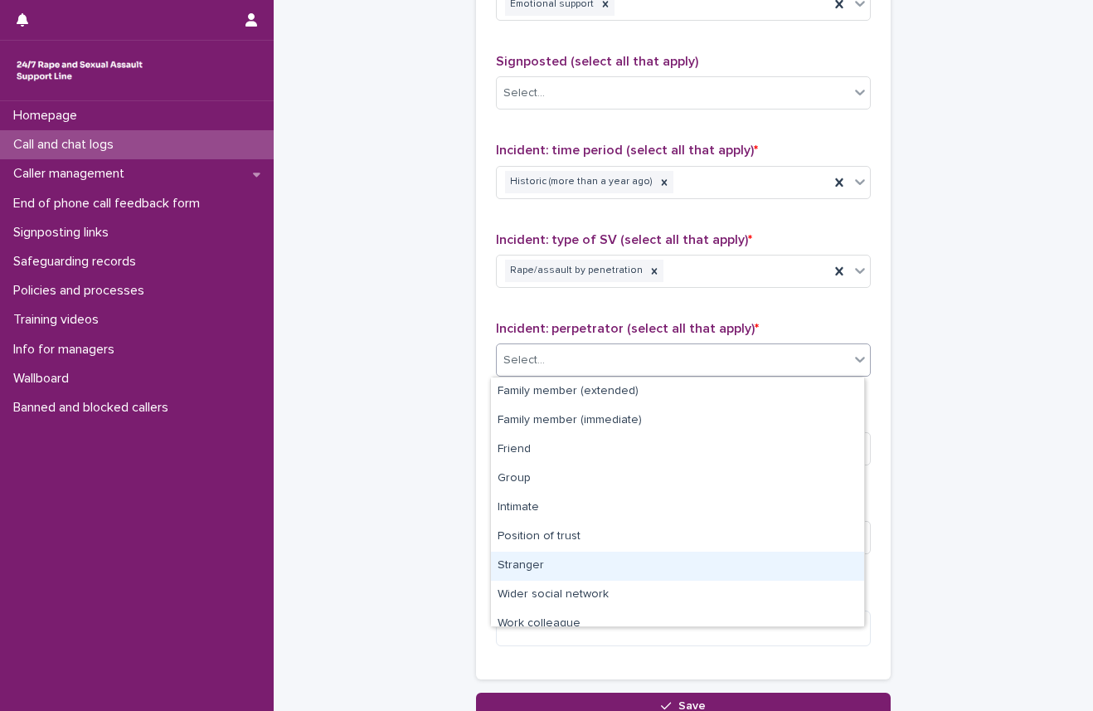
click at [540, 571] on div "Stranger" at bounding box center [677, 566] width 373 height 29
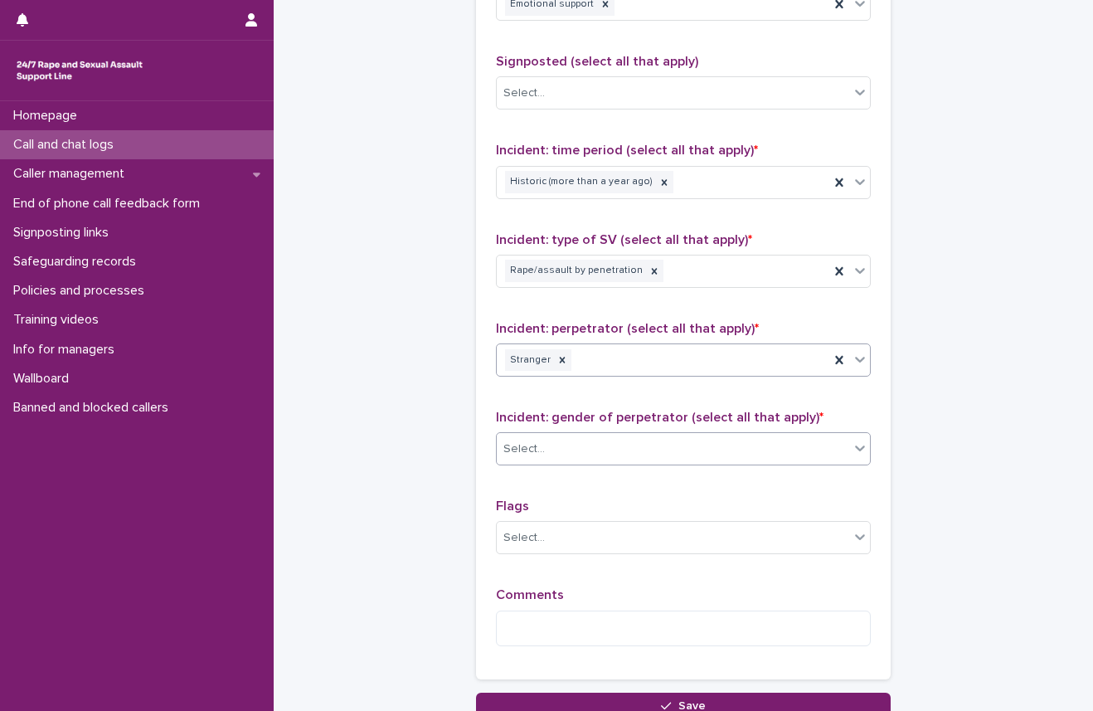
click at [577, 435] on div "Select..." at bounding box center [673, 448] width 352 height 27
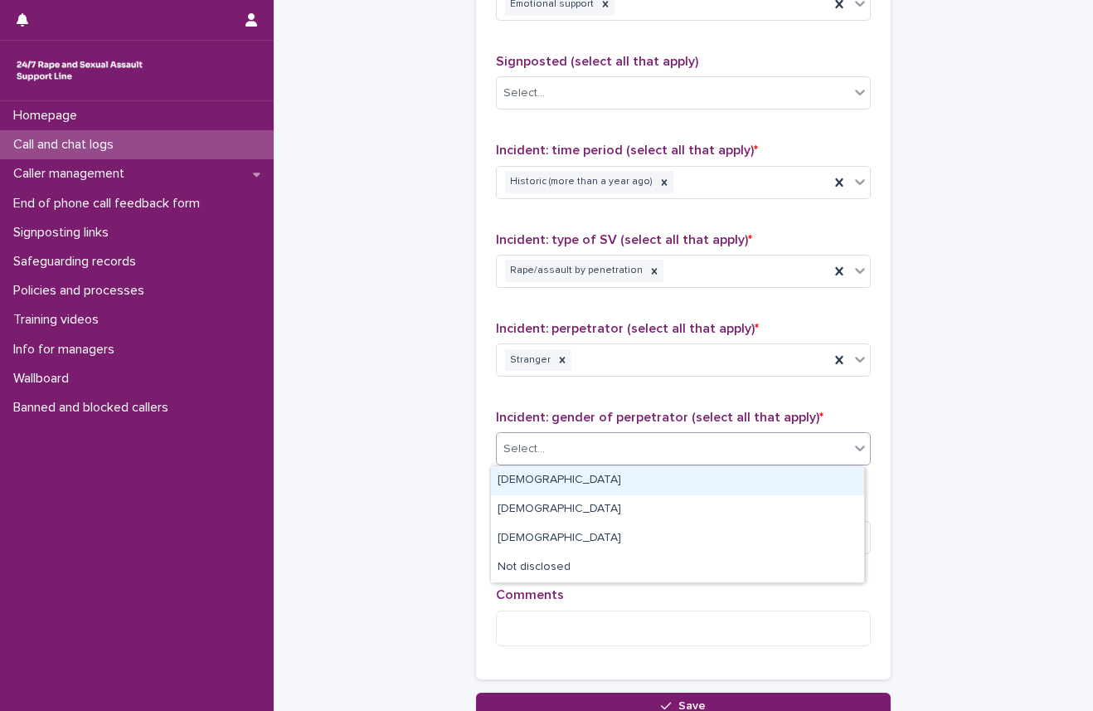
click at [531, 476] on div "[DEMOGRAPHIC_DATA]" at bounding box center [677, 480] width 373 height 29
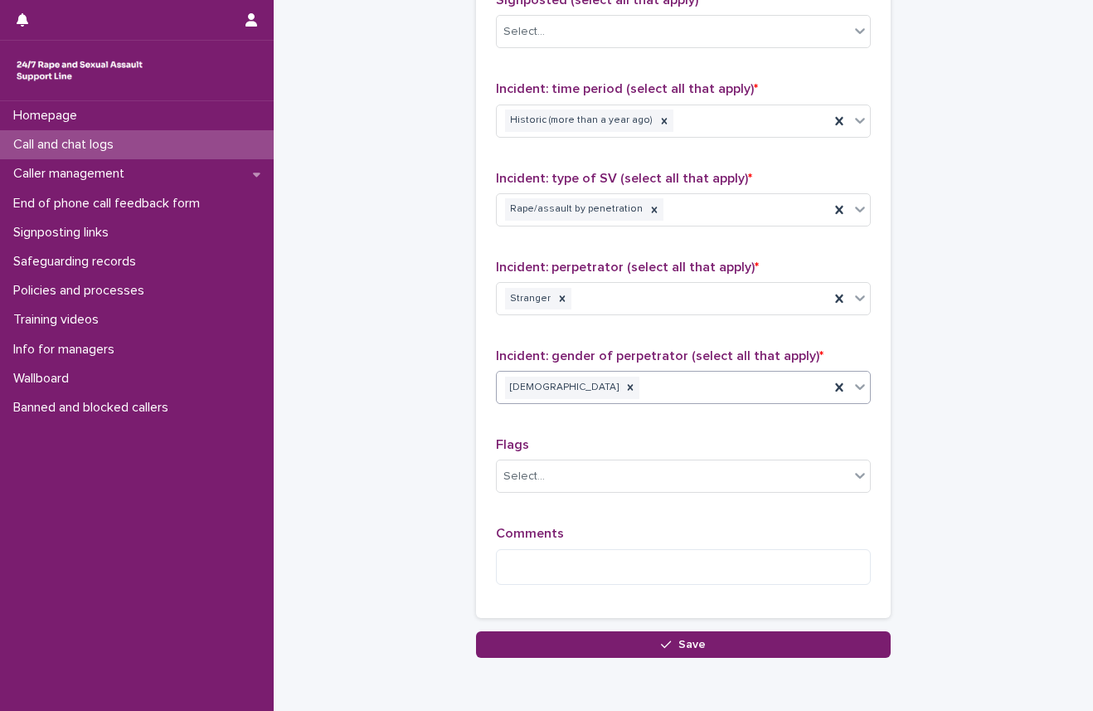
scroll to position [1216, 0]
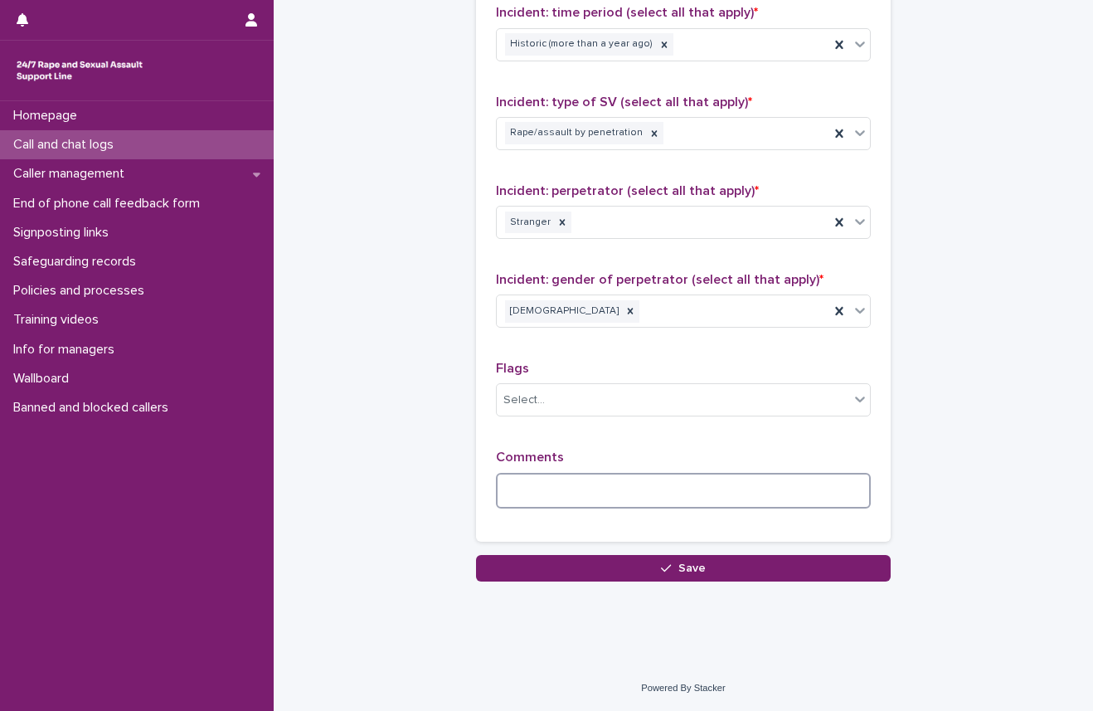
click at [552, 486] on textarea at bounding box center [683, 491] width 375 height 36
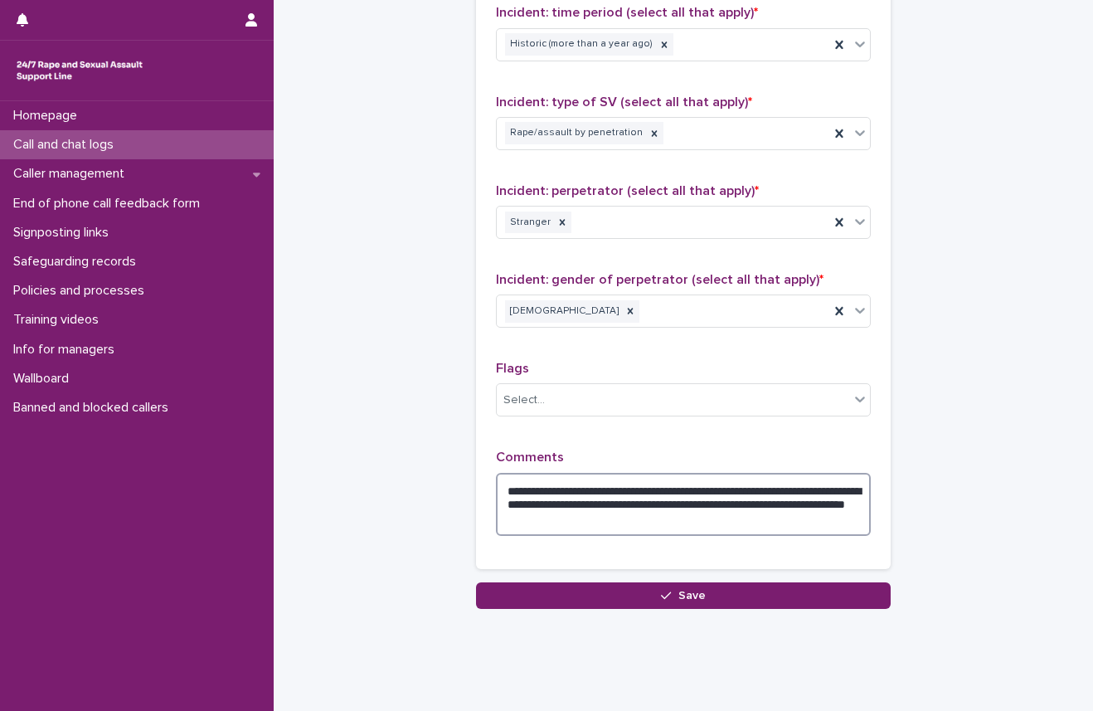
type textarea "**********"
click at [731, 579] on div "**********" at bounding box center [683, 195] width 415 height 775
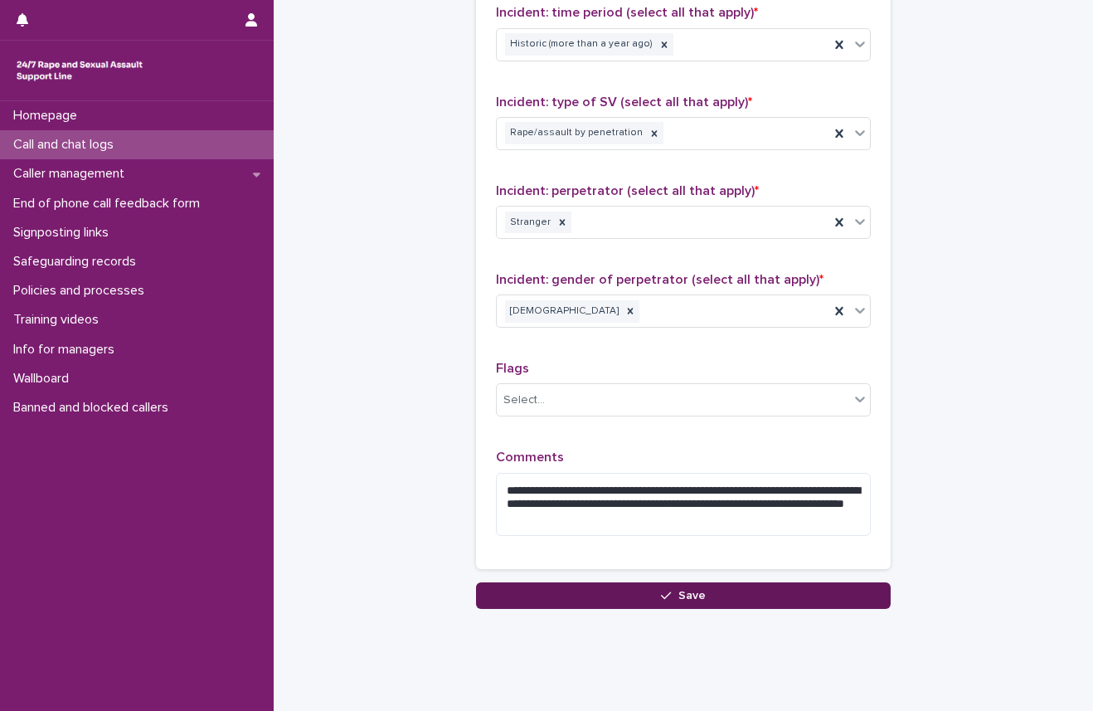
click at [720, 587] on button "Save" at bounding box center [683, 595] width 415 height 27
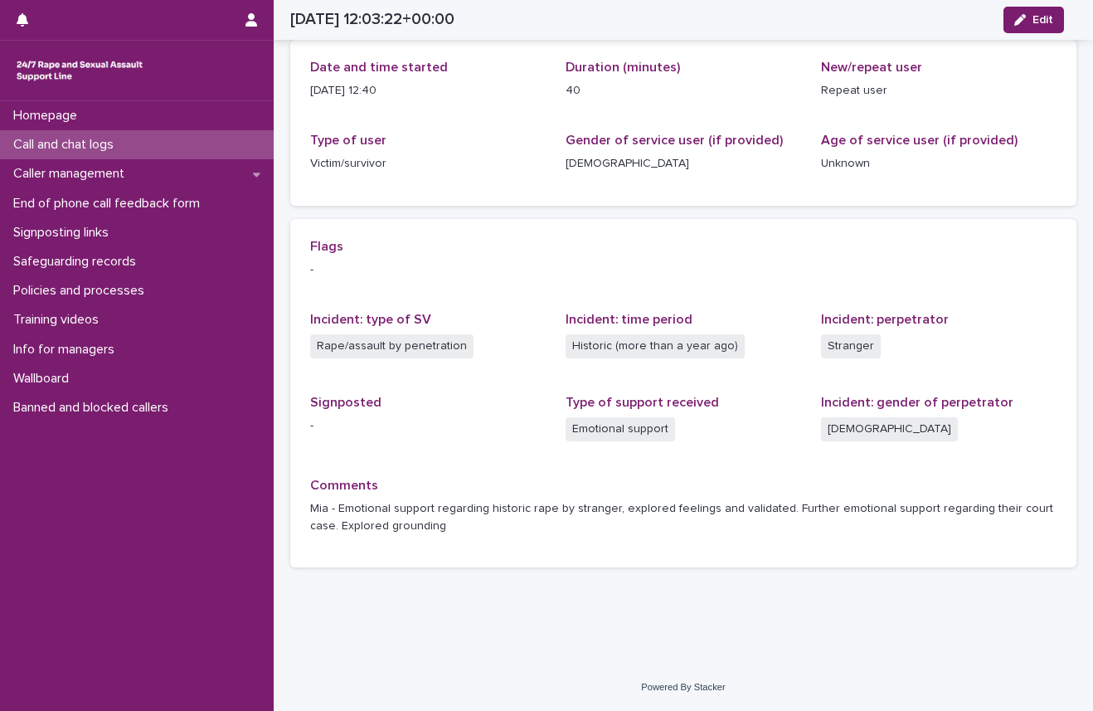
scroll to position [187, 0]
